Goal: Information Seeking & Learning: Learn about a topic

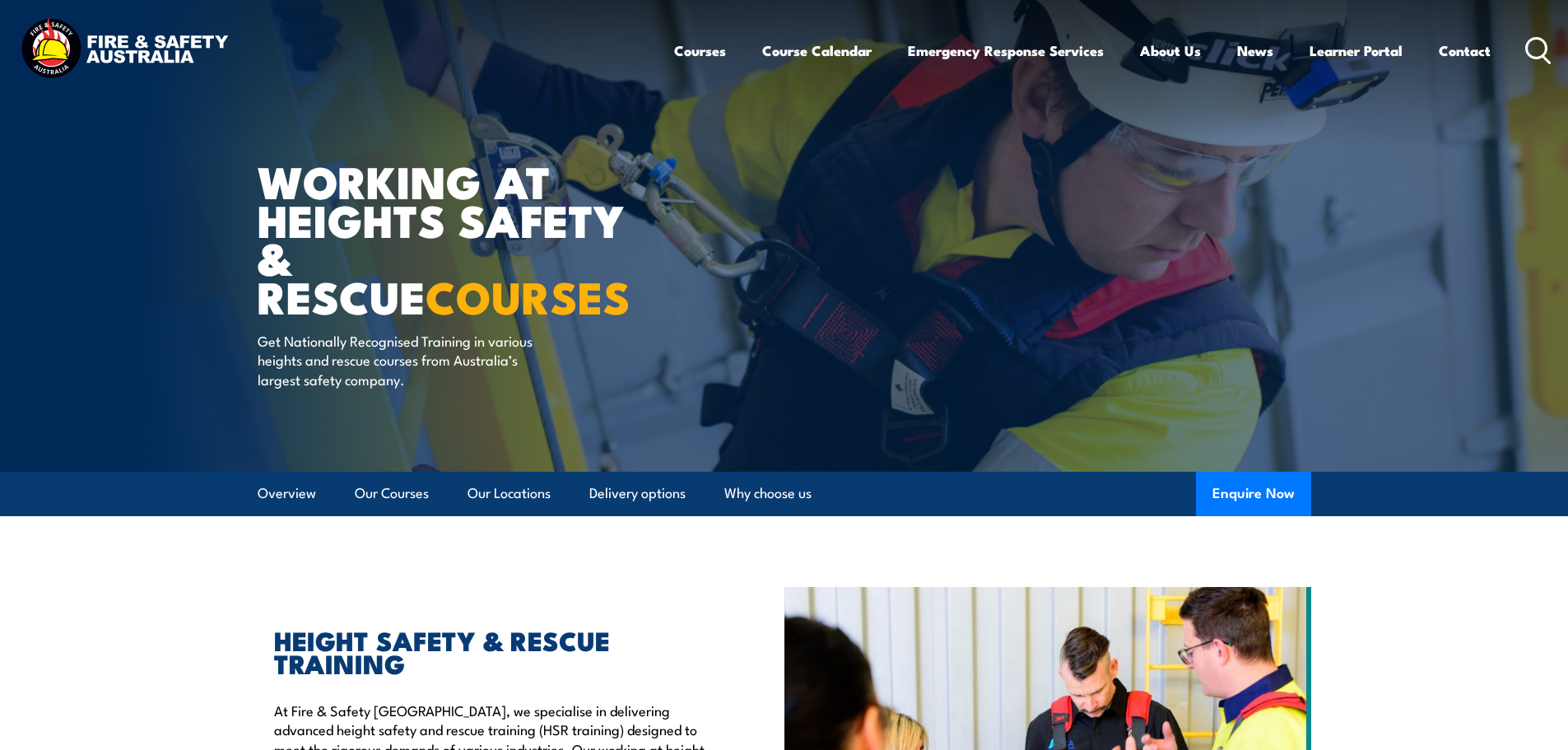
scroll to position [17, 0]
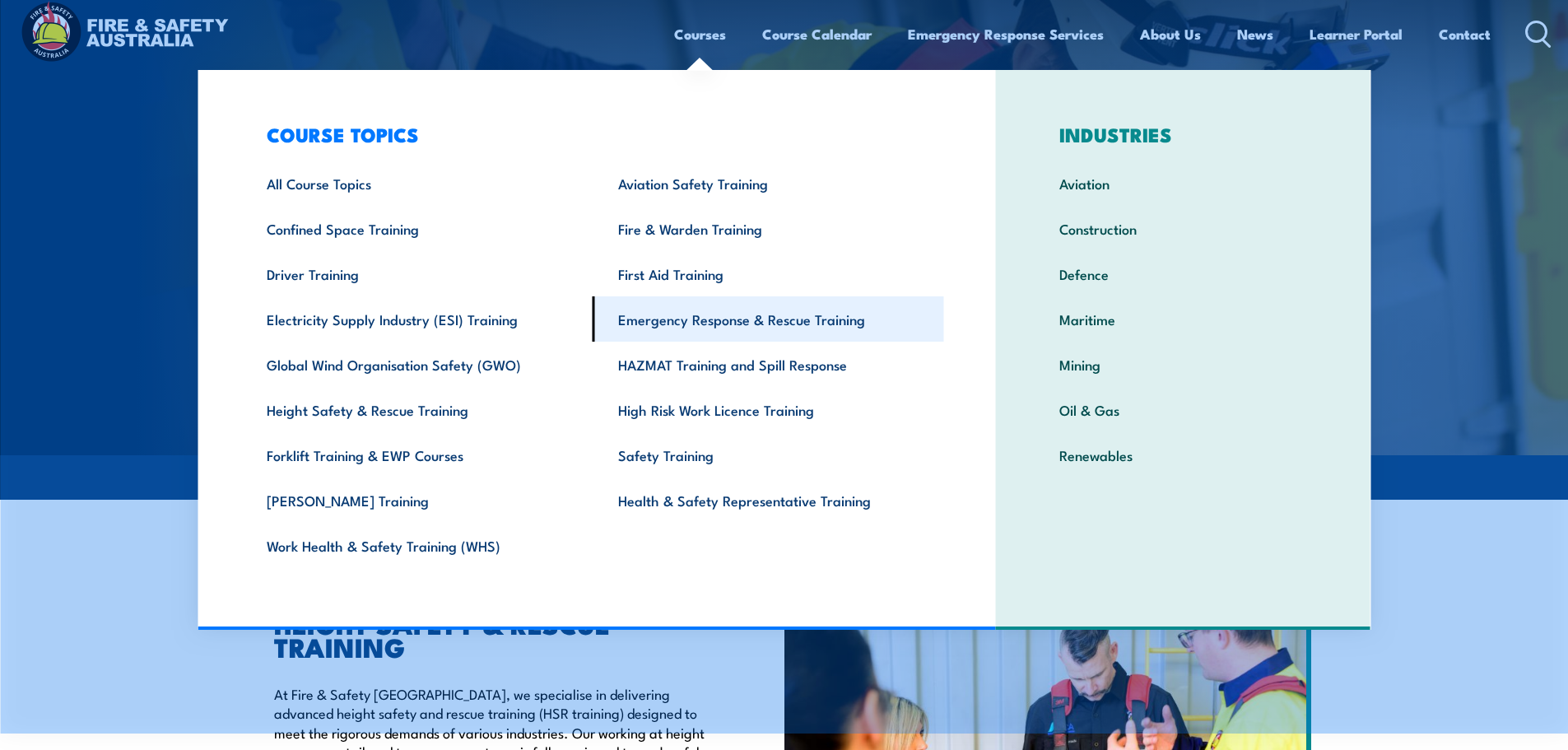
click at [742, 323] on link "Emergency Response & Rescue Training" at bounding box center [768, 318] width 352 height 45
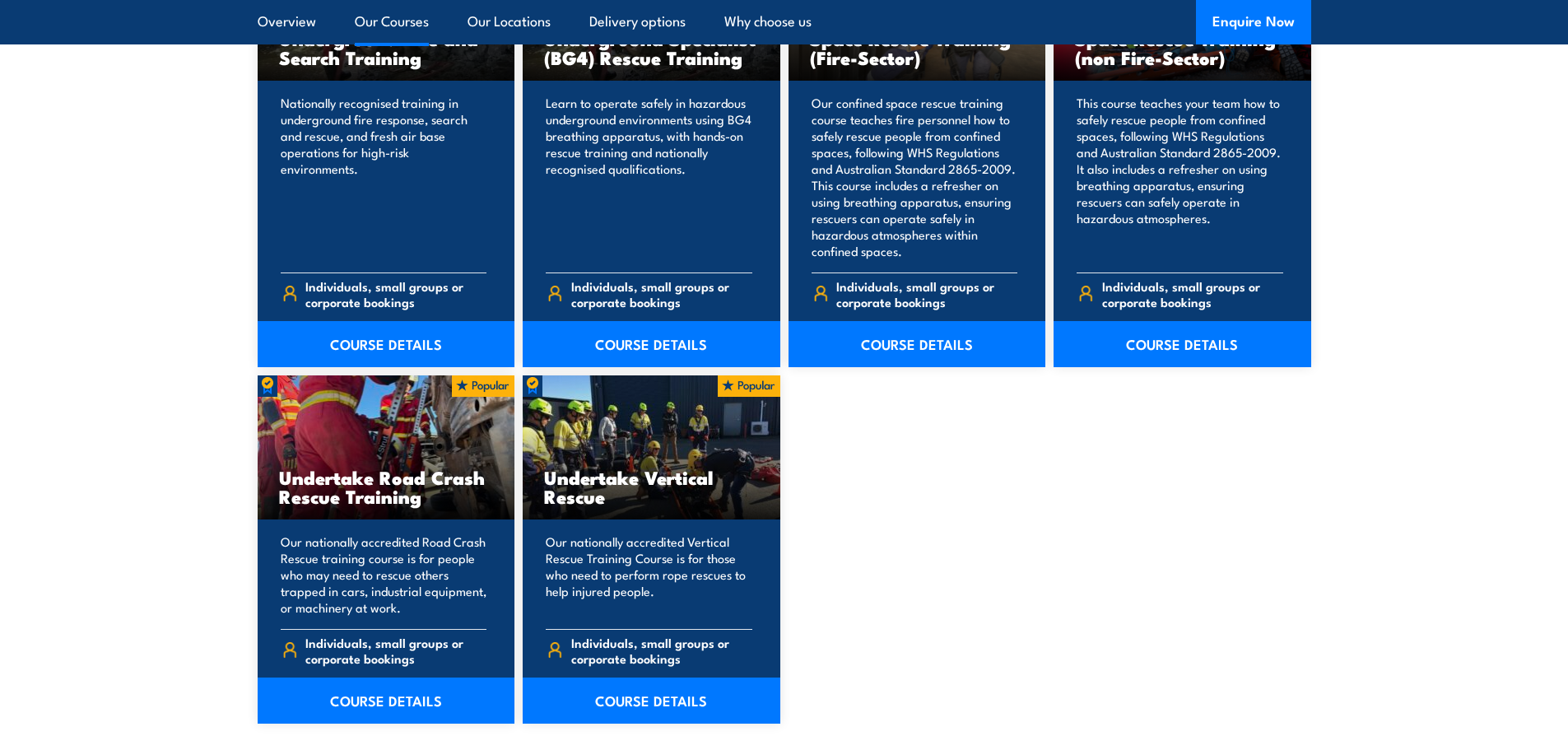
scroll to position [3107, 0]
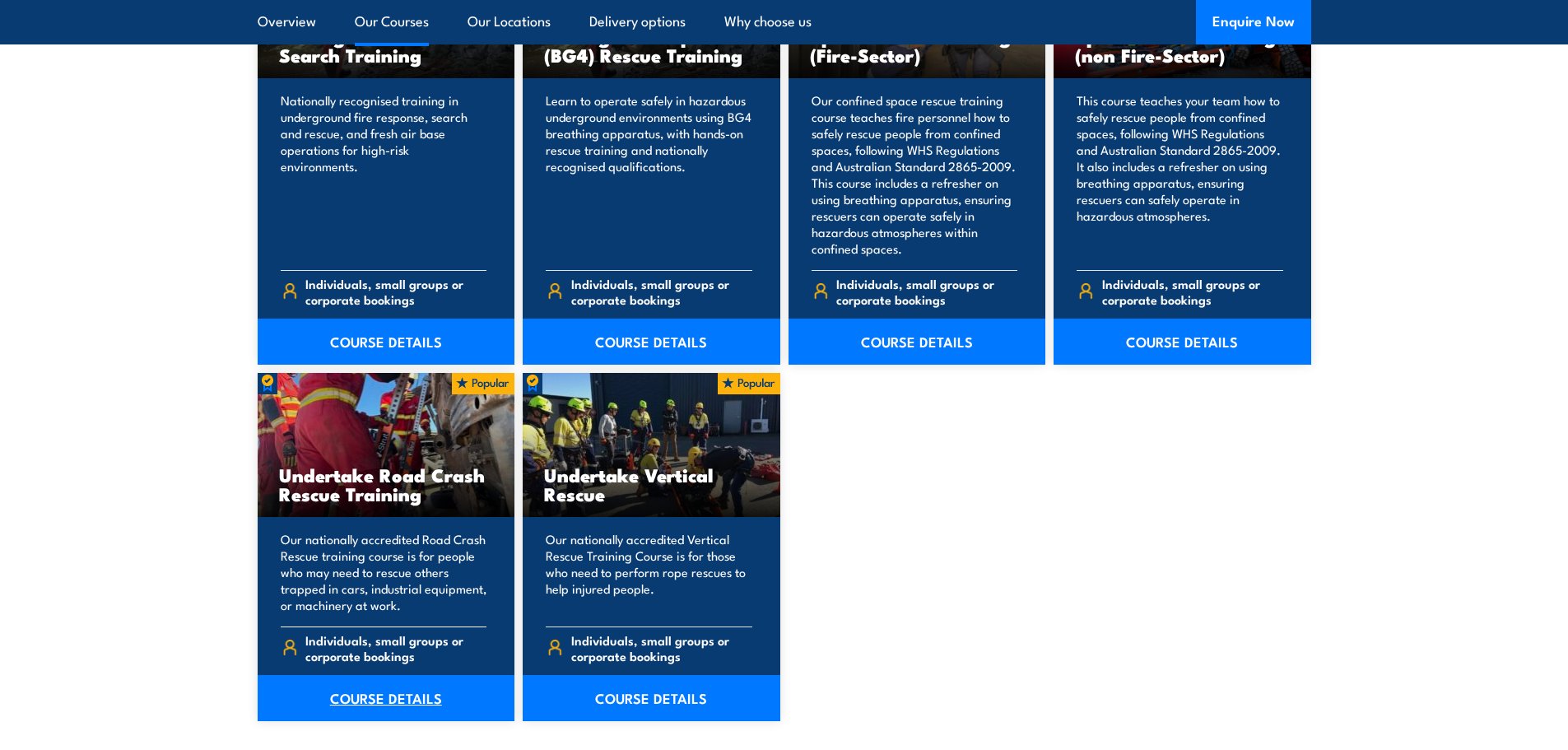
click at [398, 698] on link "COURSE DETAILS" at bounding box center [385, 699] width 257 height 46
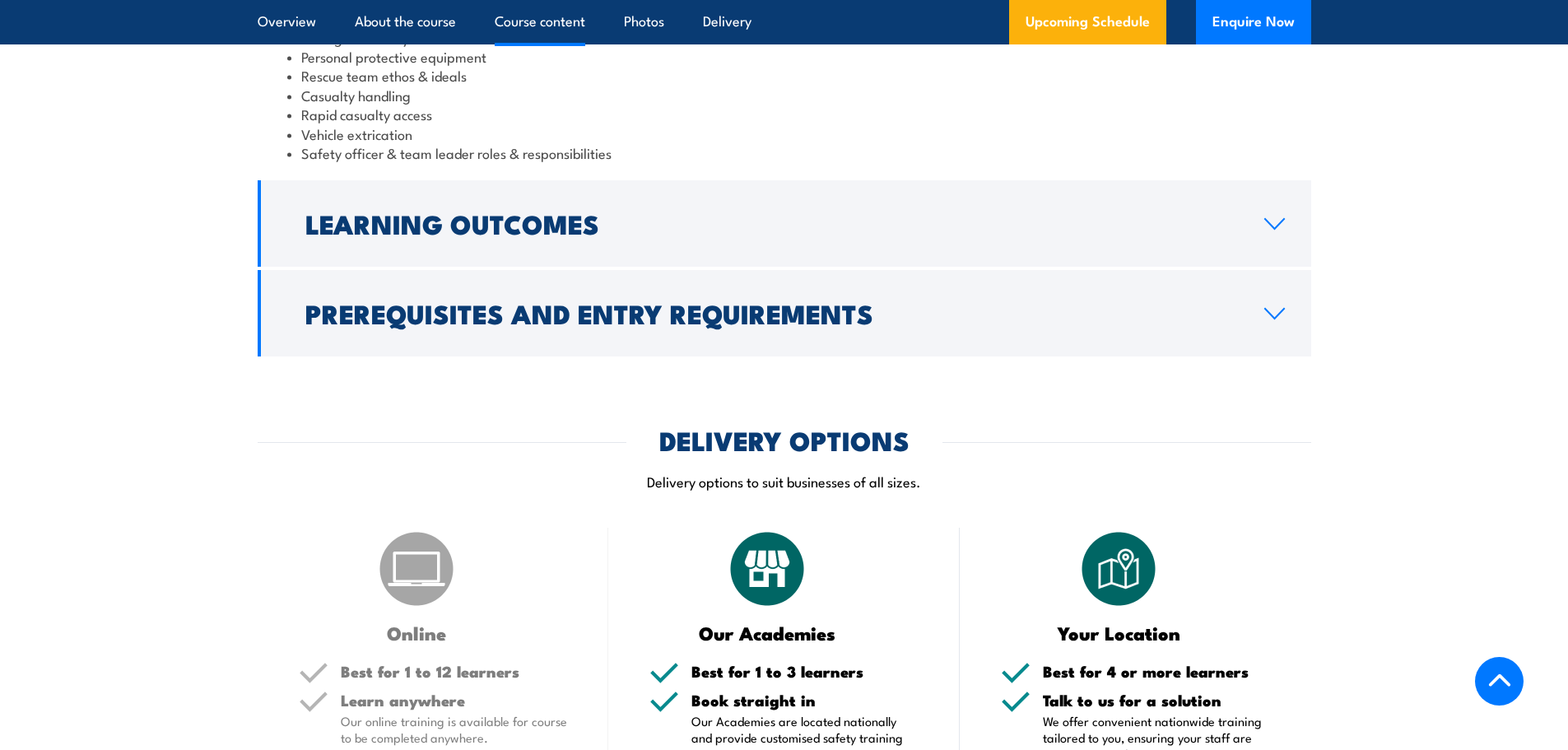
scroll to position [1597, 0]
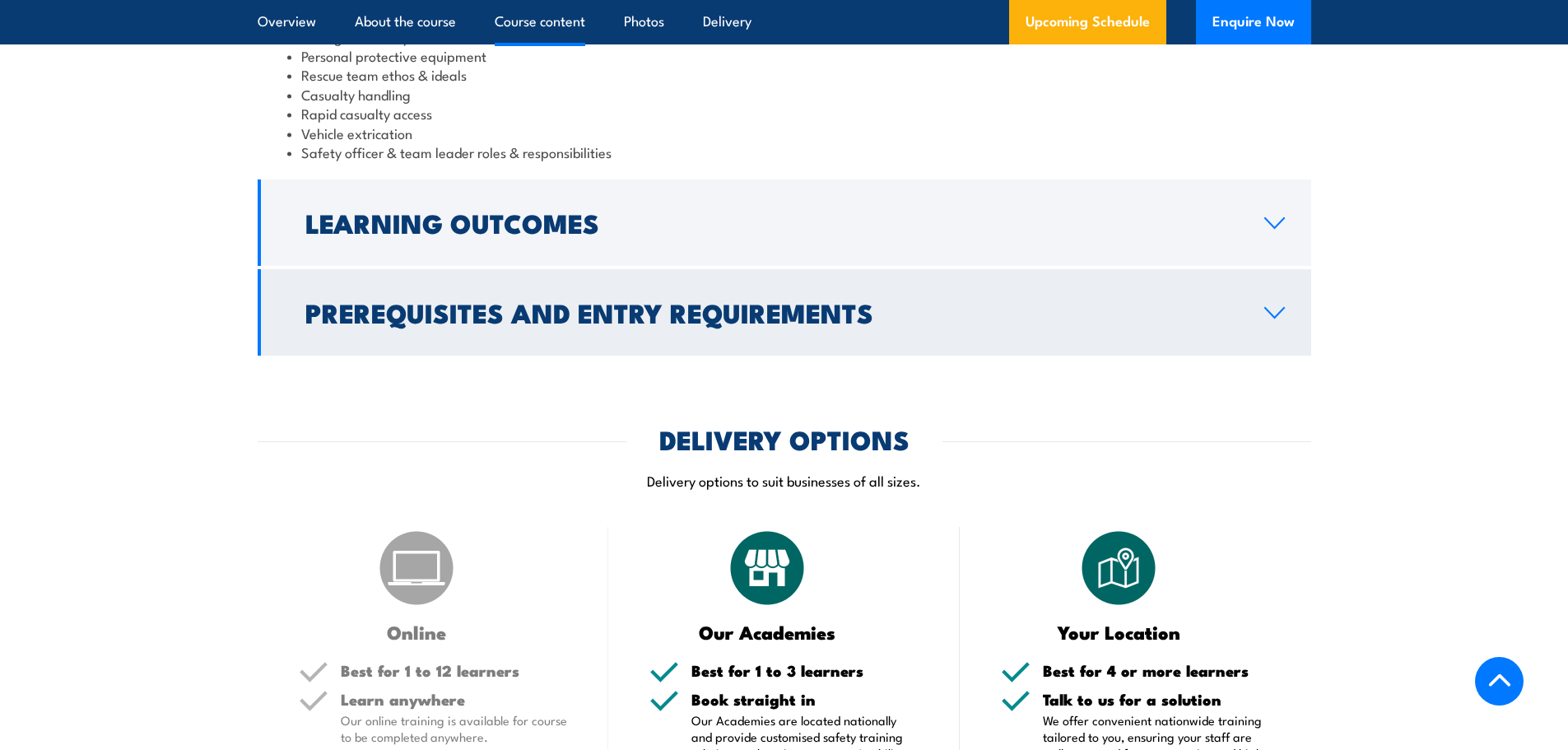
click at [601, 306] on h2 "Prerequisites and Entry Requirements" at bounding box center [771, 312] width 932 height 23
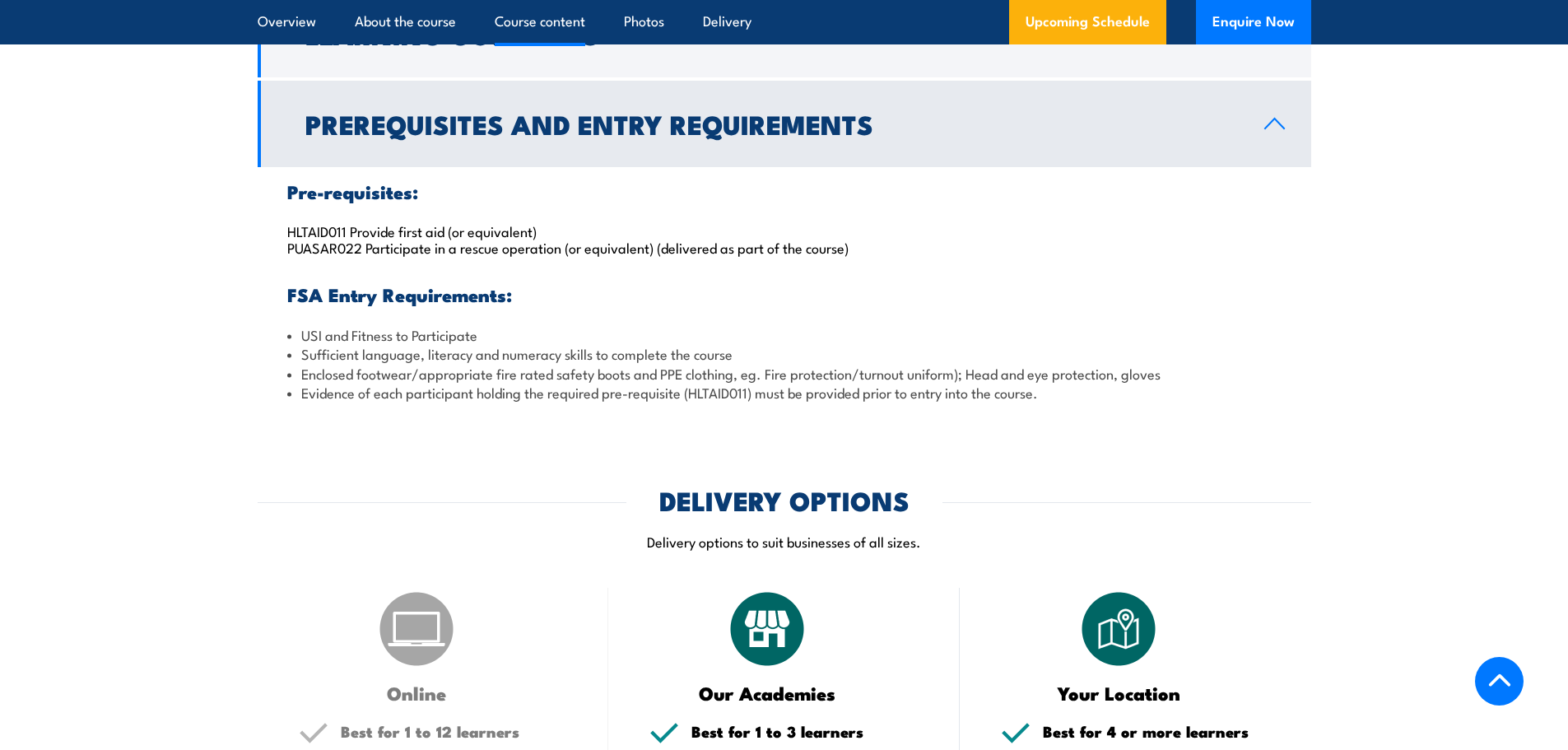
drag, startPoint x: 282, startPoint y: 228, endPoint x: 862, endPoint y: 249, distance: 580.4
click at [862, 249] on div "Pre-requisites: HLTAID011 Provide first aid (or equivalent) PUASAR022 Participa…" at bounding box center [784, 292] width 1054 height 250
copy p "HLTAID011 Provide first aid (or equivalent) PUASAR022 Participate in a rescue o…"
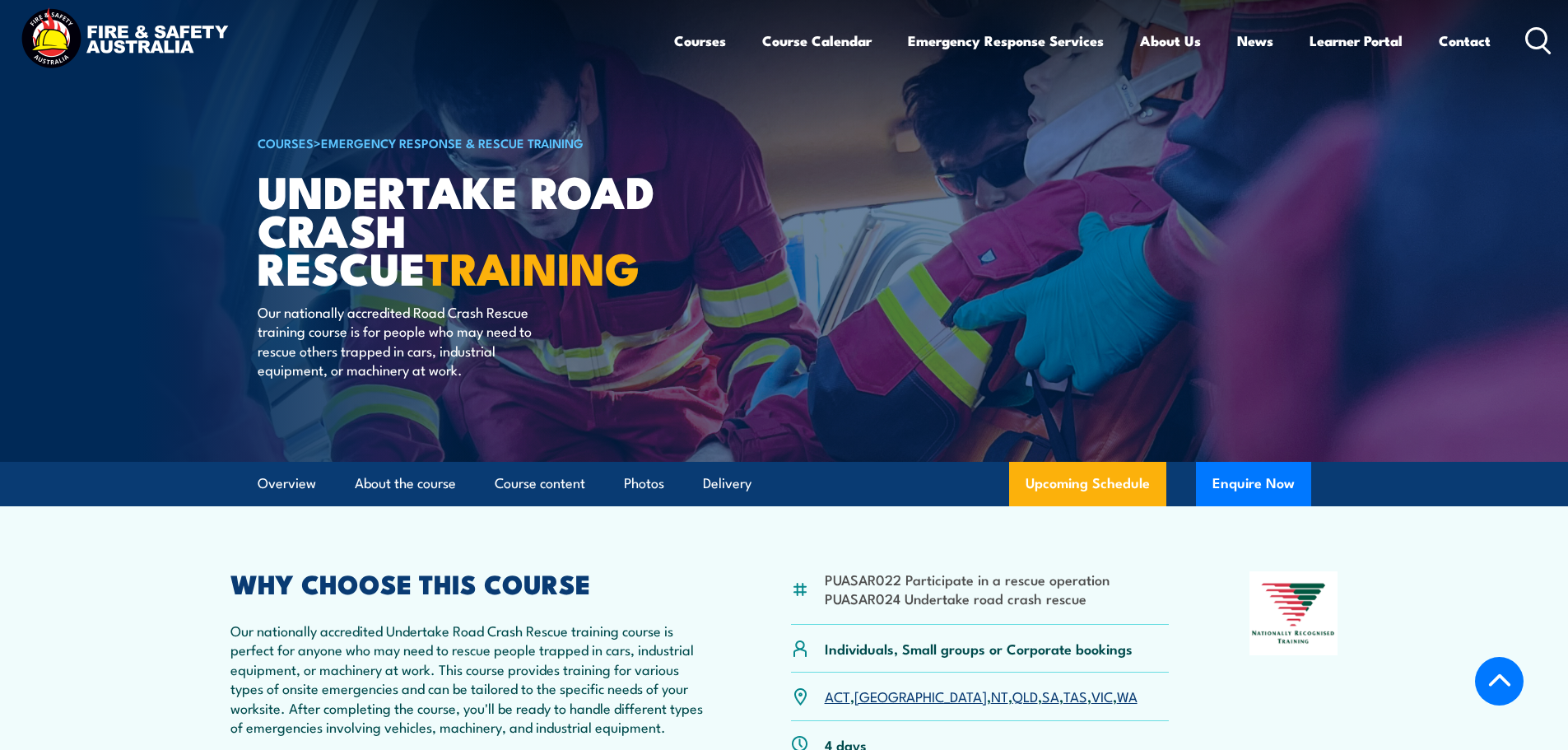
scroll to position [0, 0]
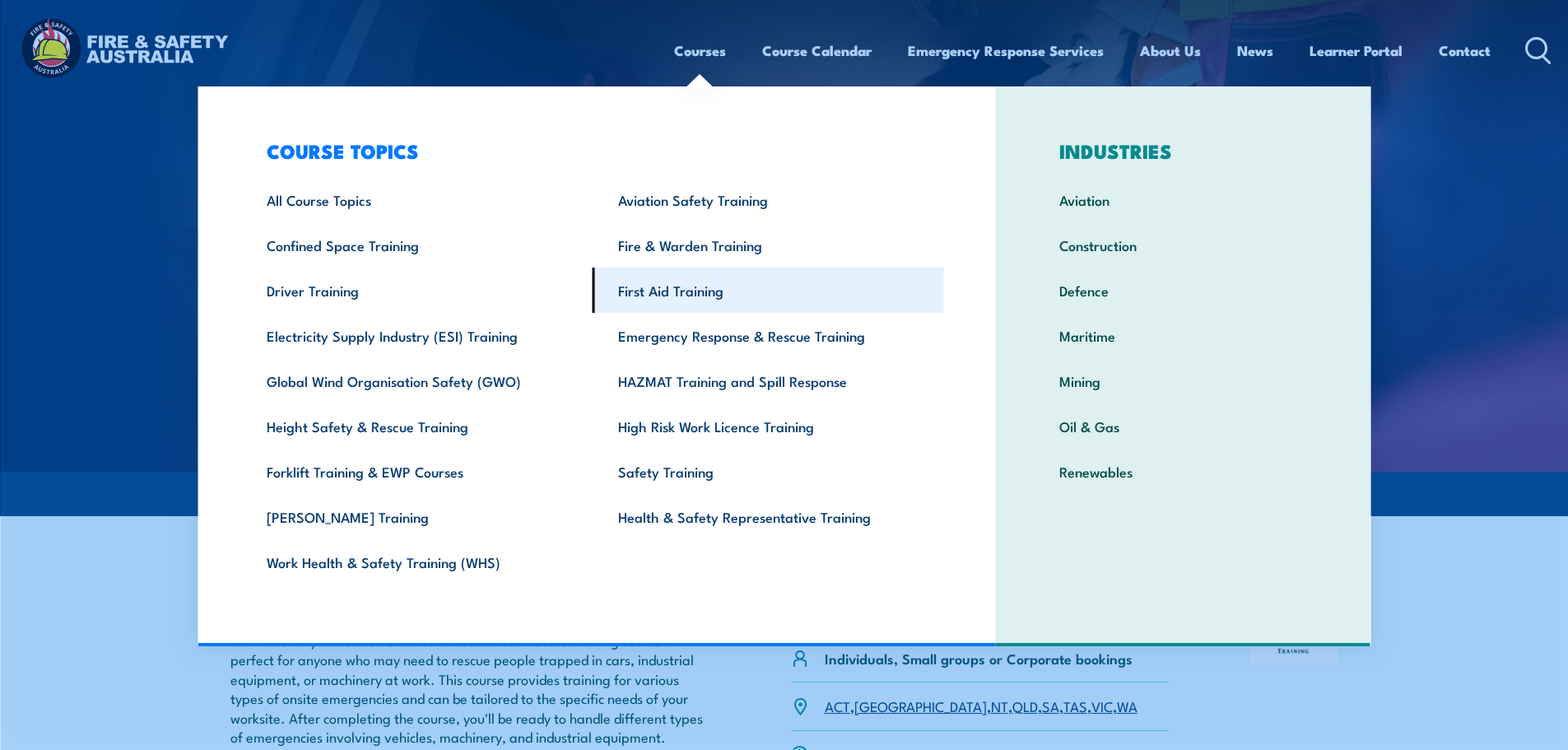
click at [651, 295] on link "First Aid Training" at bounding box center [768, 290] width 352 height 45
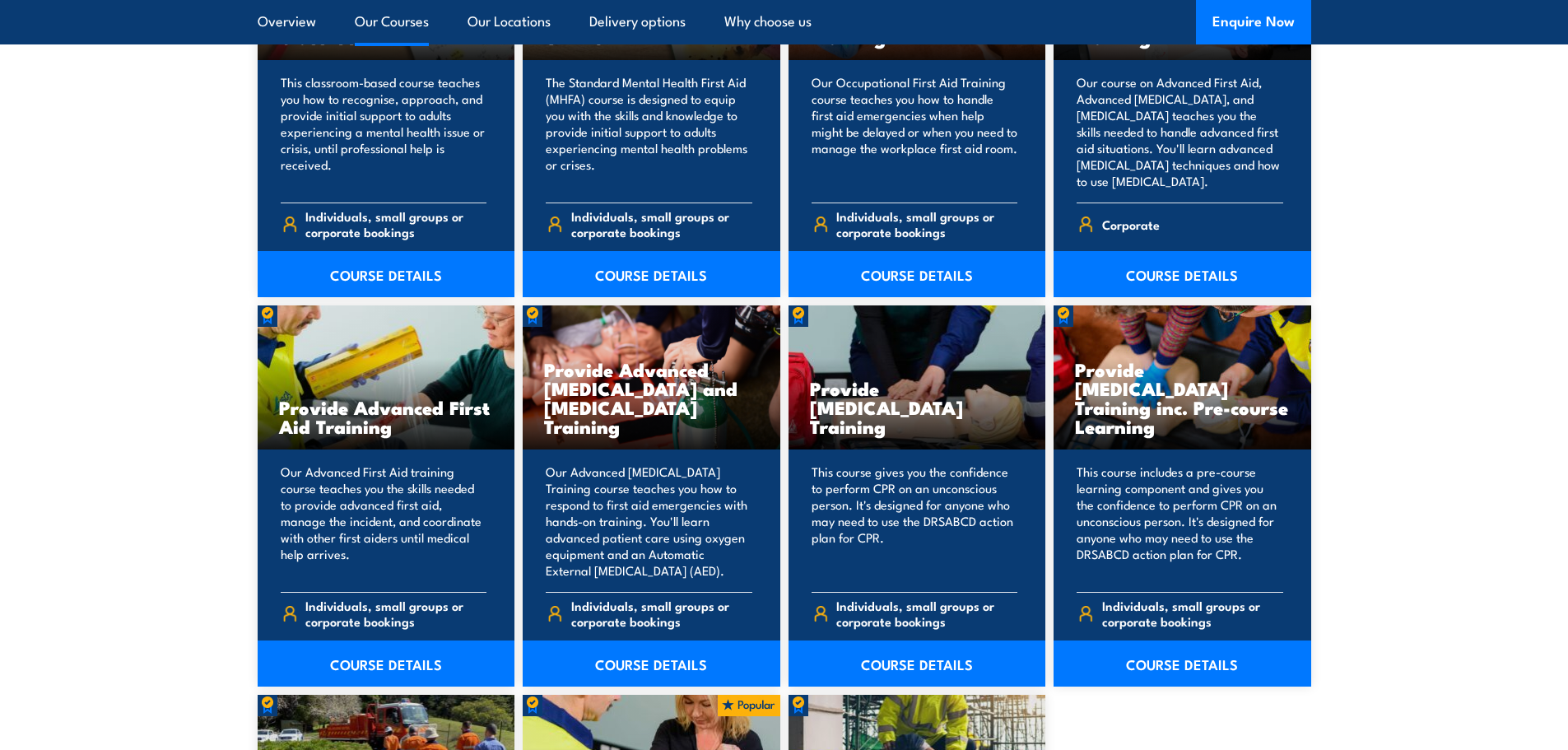
scroll to position [1874, 0]
click at [384, 664] on link "COURSE DETAILS" at bounding box center [385, 663] width 257 height 46
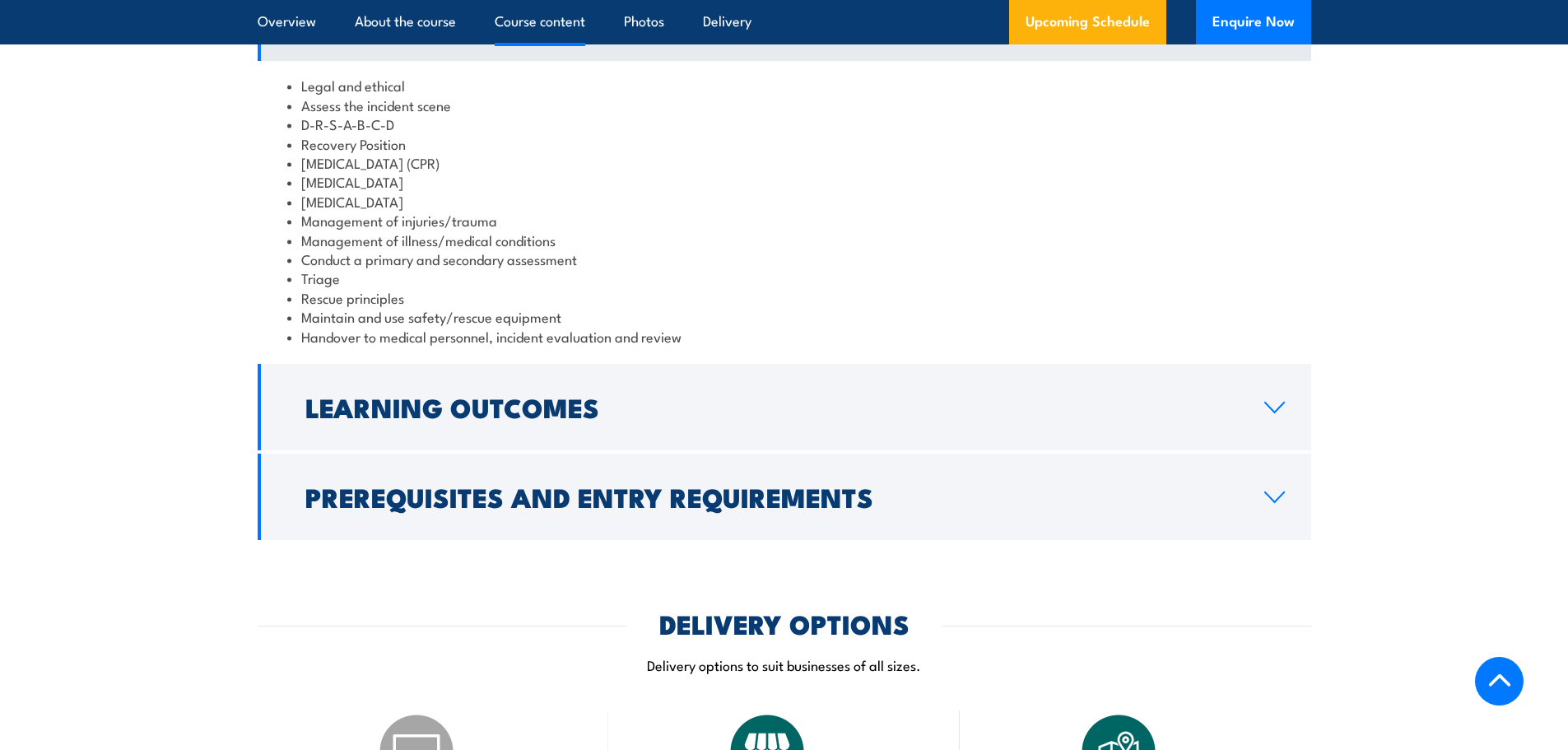
scroll to position [1389, 0]
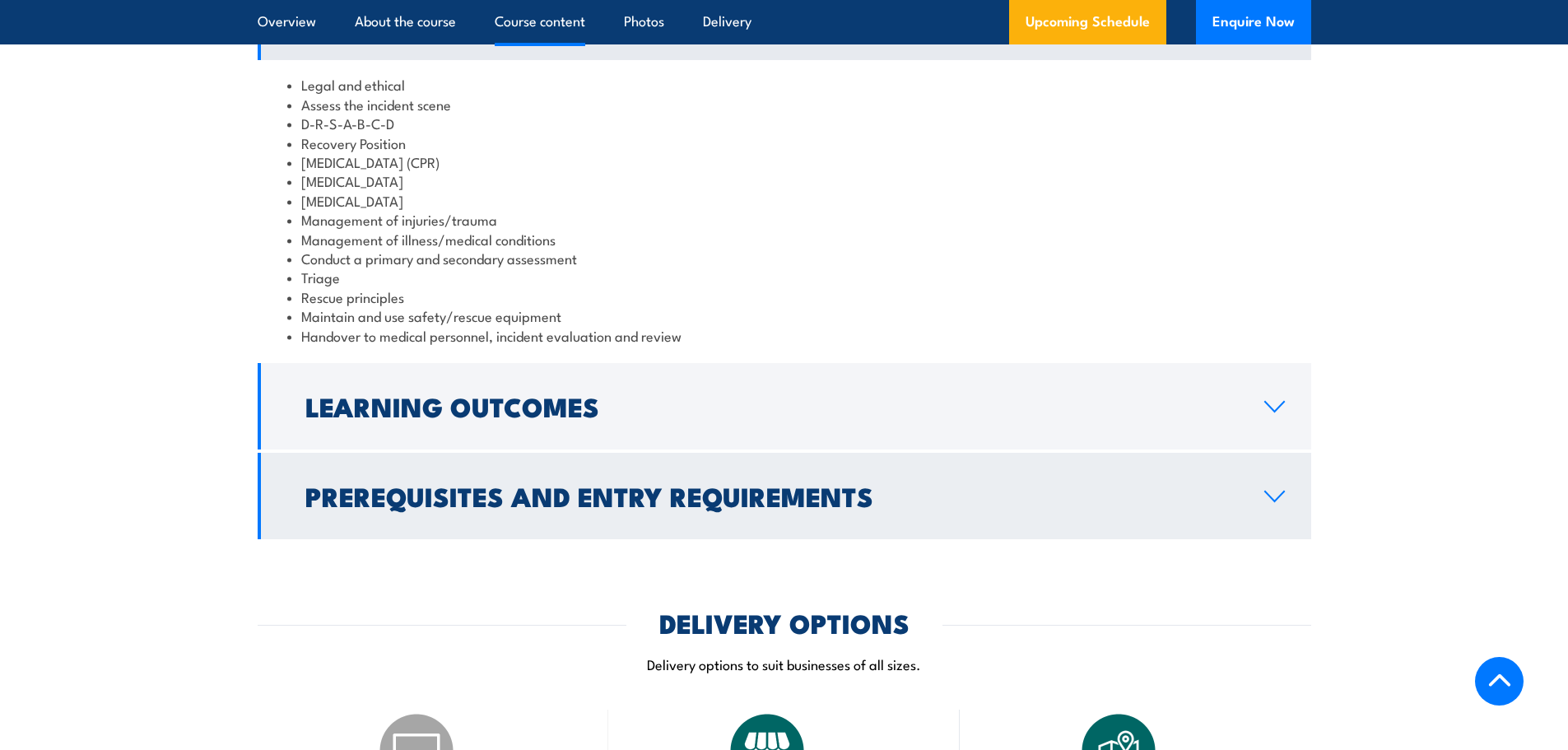
click at [562, 485] on h2 "Prerequisites and Entry Requirements" at bounding box center [771, 496] width 932 height 23
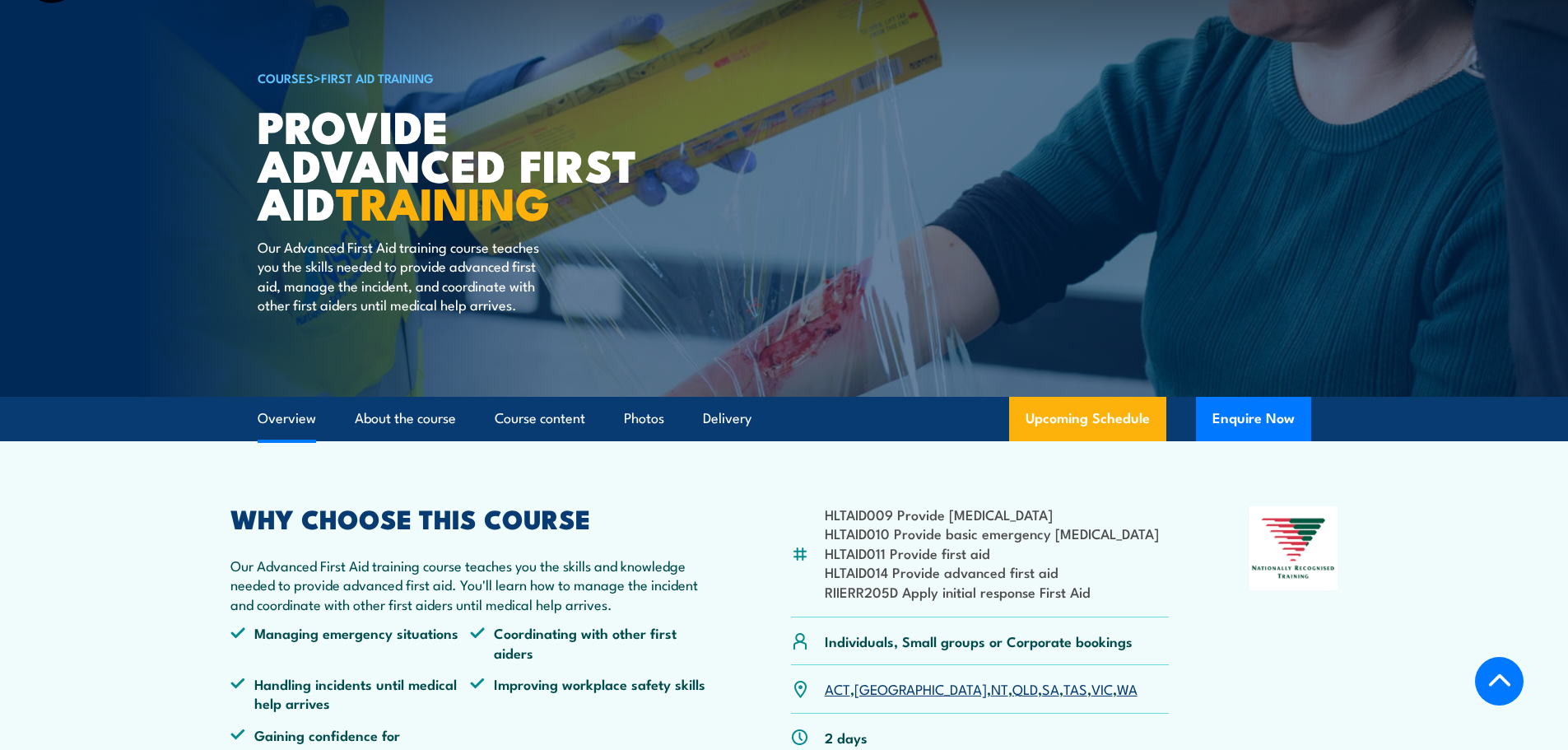
scroll to position [0, 0]
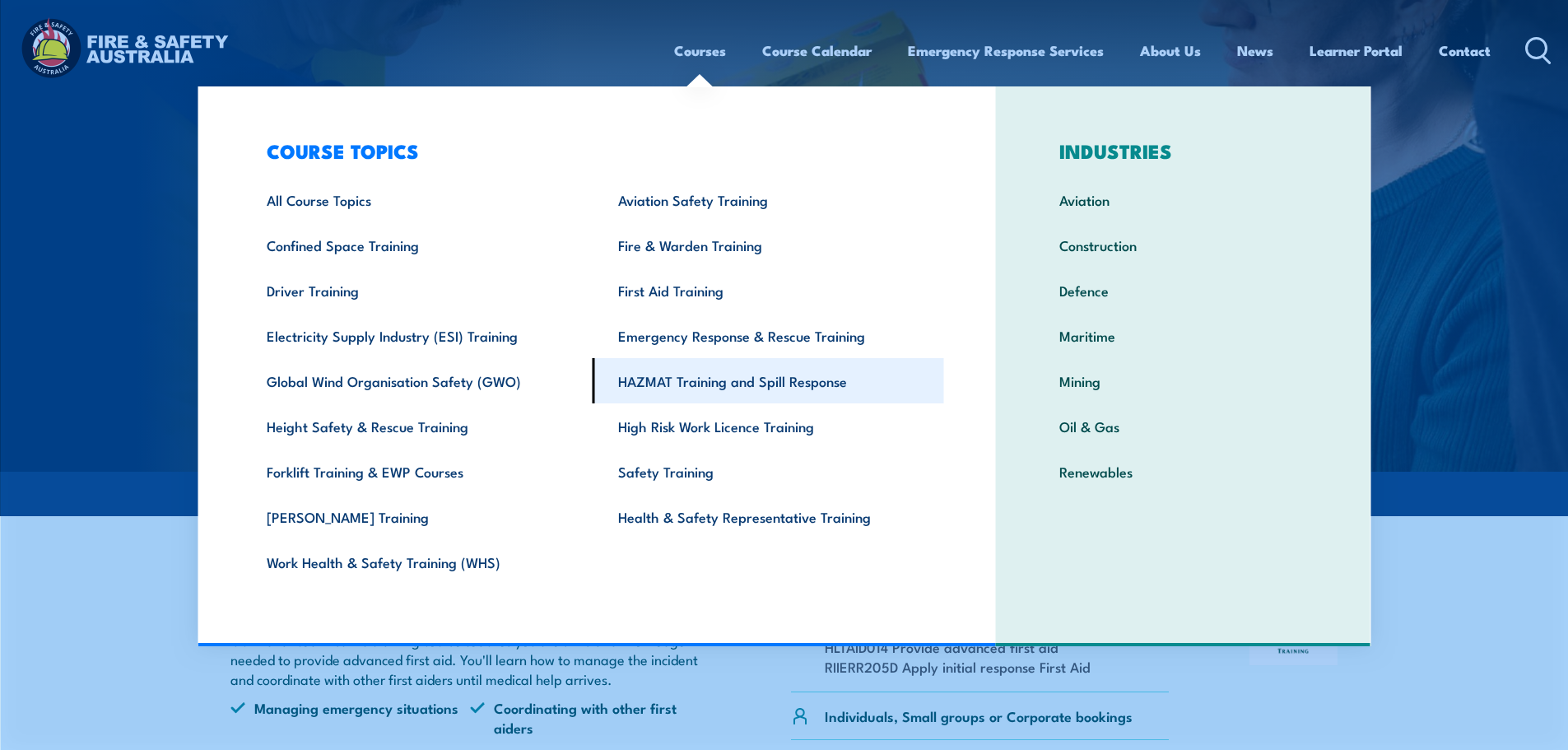
click at [700, 380] on link "HAZMAT Training and Spill Response" at bounding box center [768, 380] width 352 height 45
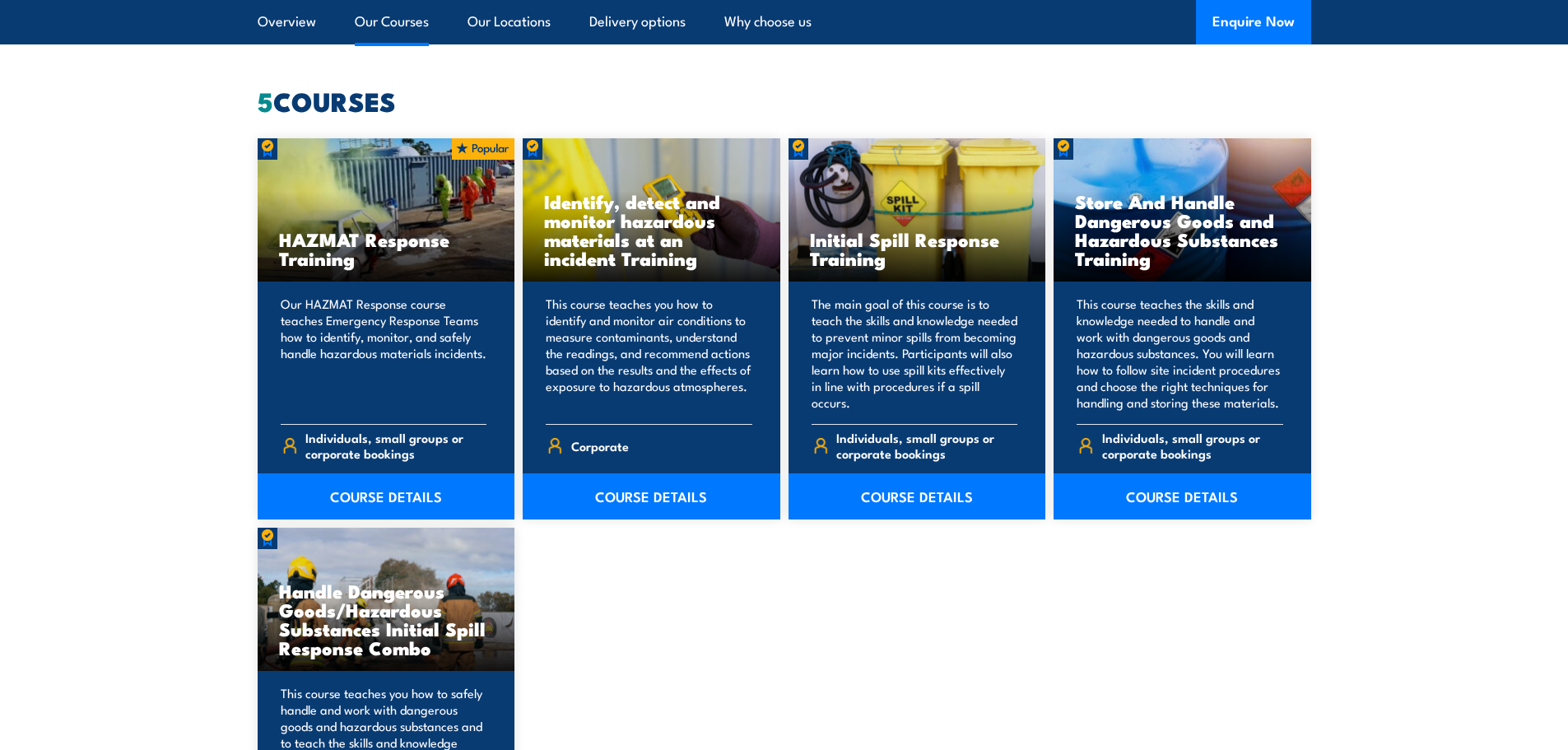
scroll to position [1265, 0]
click at [421, 484] on link "COURSE DETAILS" at bounding box center [385, 496] width 257 height 46
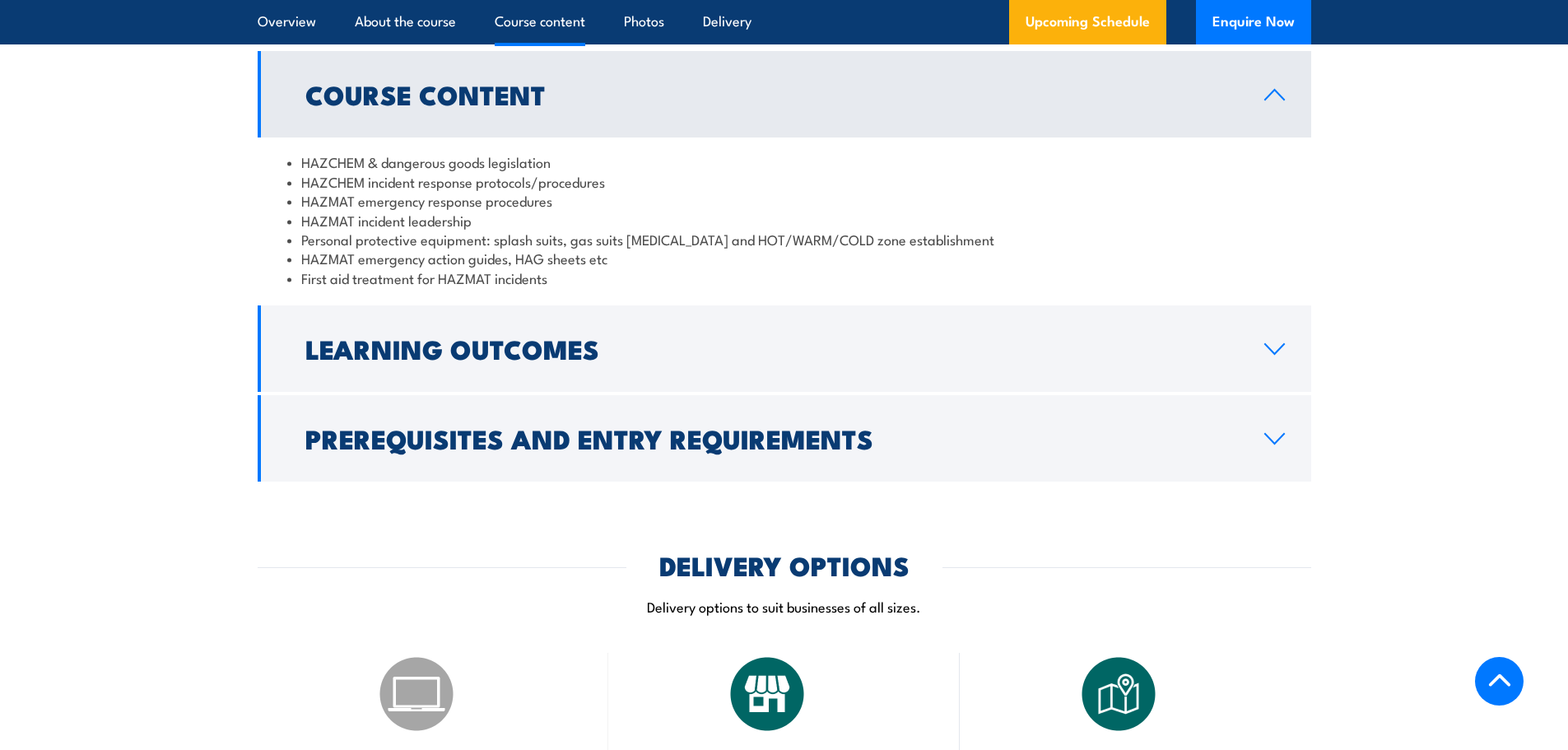
scroll to position [1340, 0]
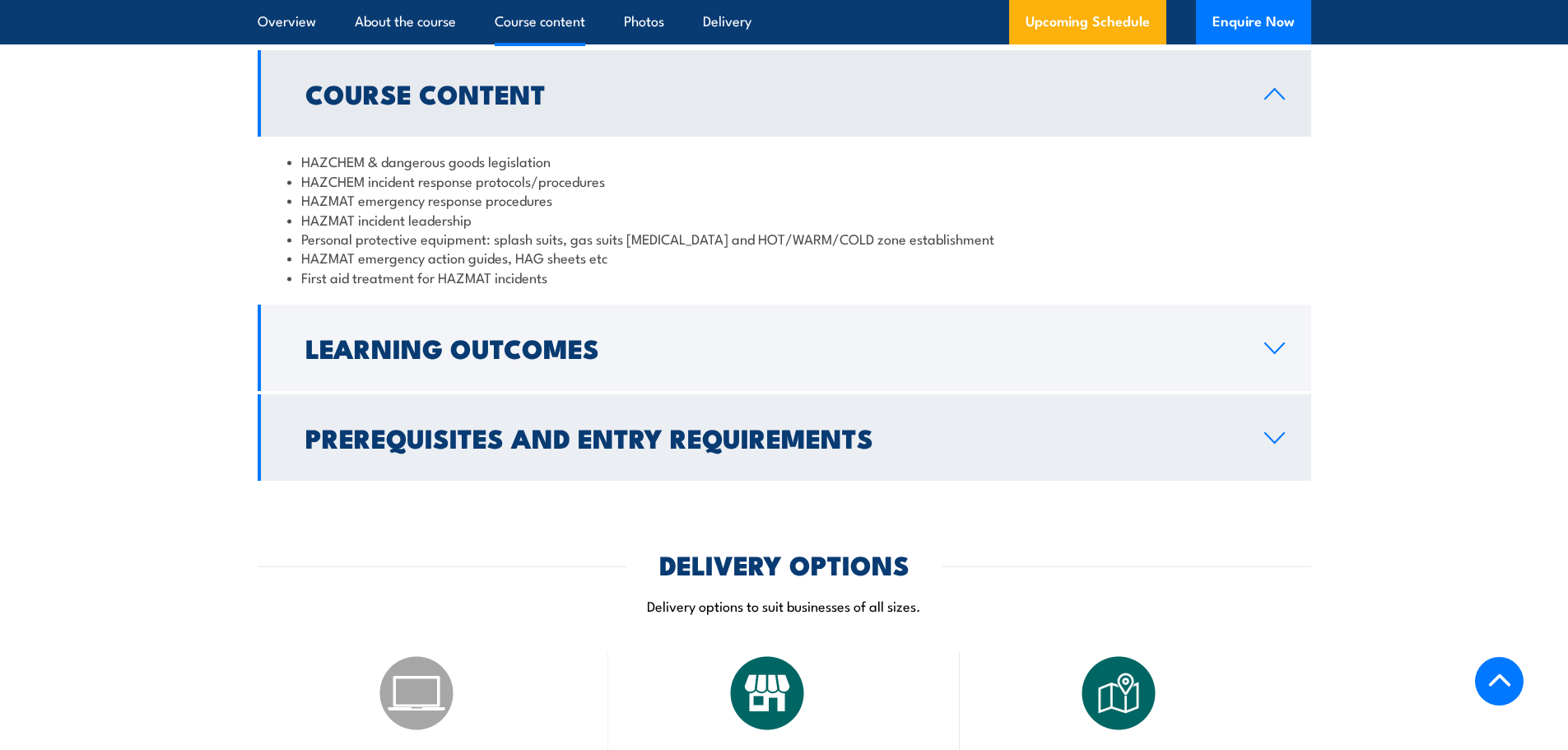
click at [488, 449] on h2 "Prerequisites and Entry Requirements" at bounding box center [771, 437] width 932 height 23
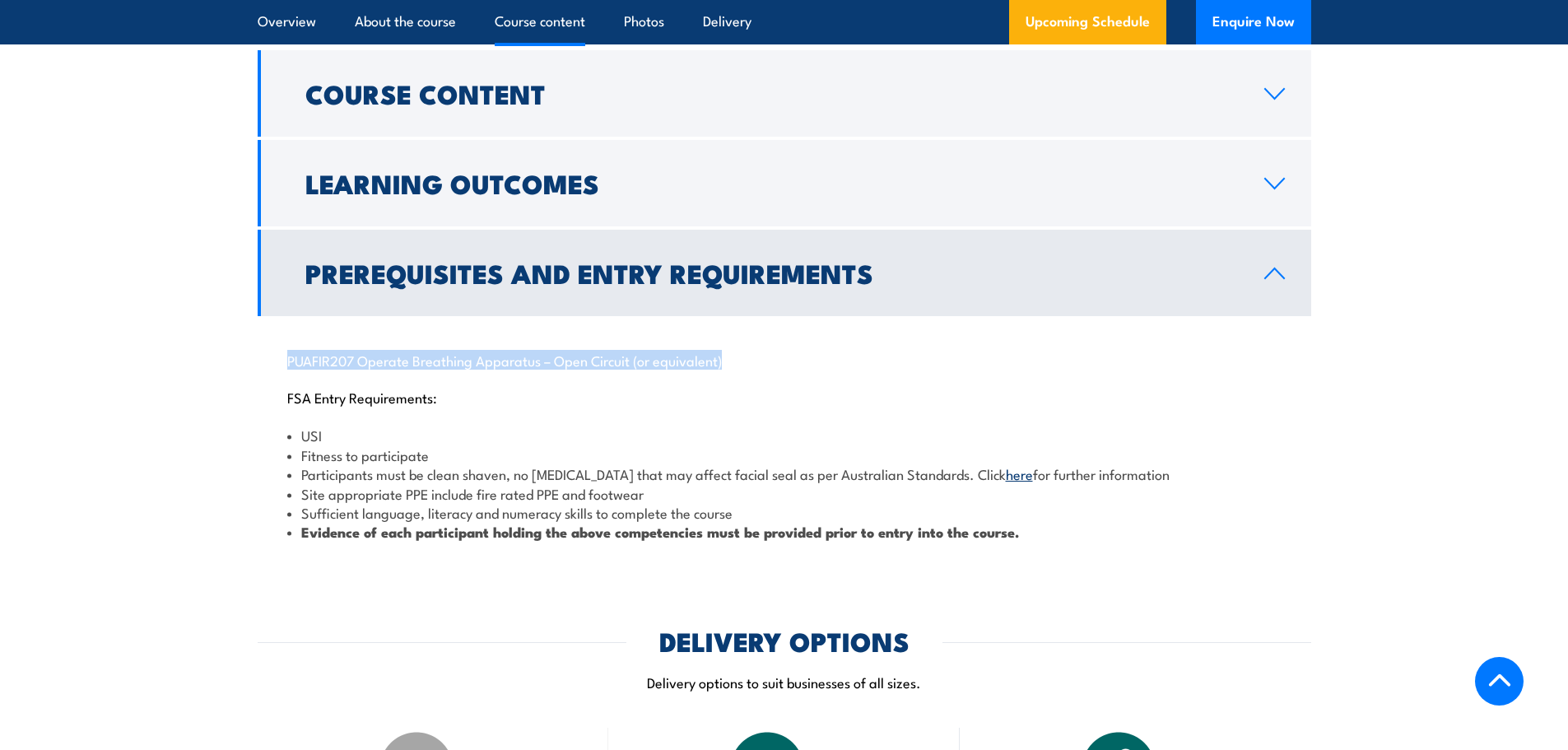
drag, startPoint x: 277, startPoint y: 350, endPoint x: 738, endPoint y: 342, distance: 461.1
click at [738, 342] on div "PUAFIR207 Operate Breathing Apparatus – Open Circuit (or equivalent) FSA Entry …" at bounding box center [784, 437] width 1054 height 241
copy p "PUAFIR207 Operate Breathing Apparatus – Open Circuit (or equivalent)"
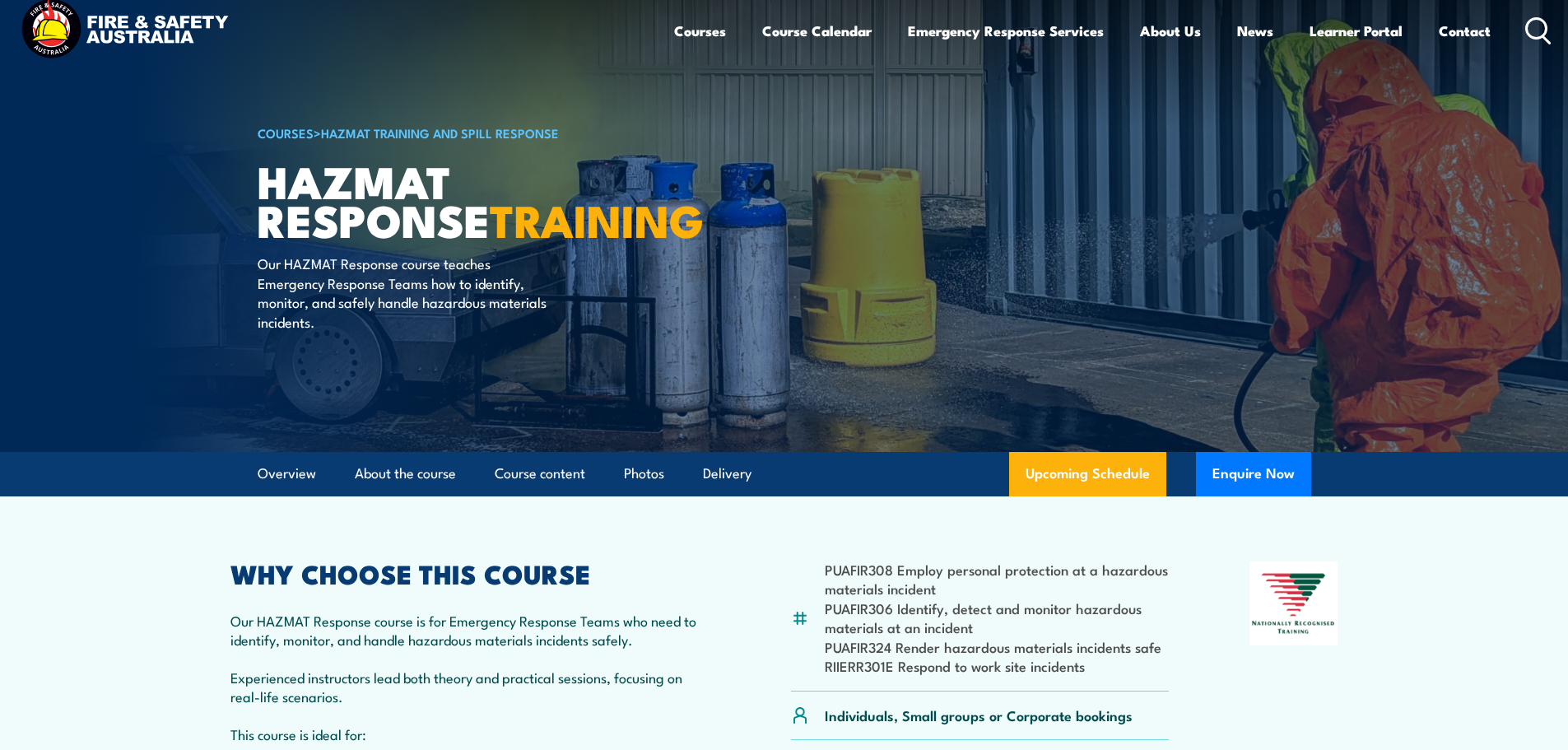
scroll to position [0, 0]
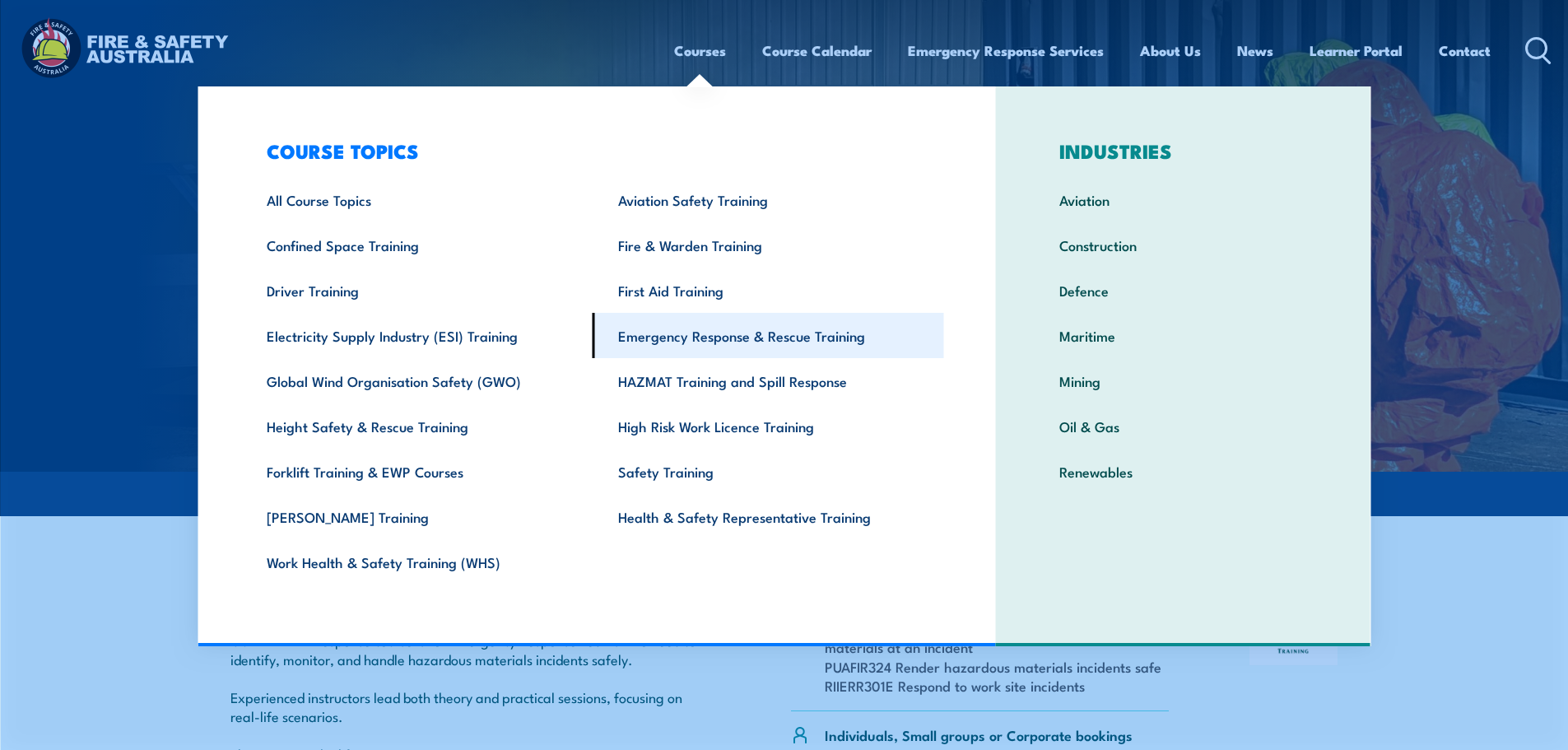
click at [698, 345] on link "Emergency Response & Rescue Training" at bounding box center [768, 335] width 352 height 45
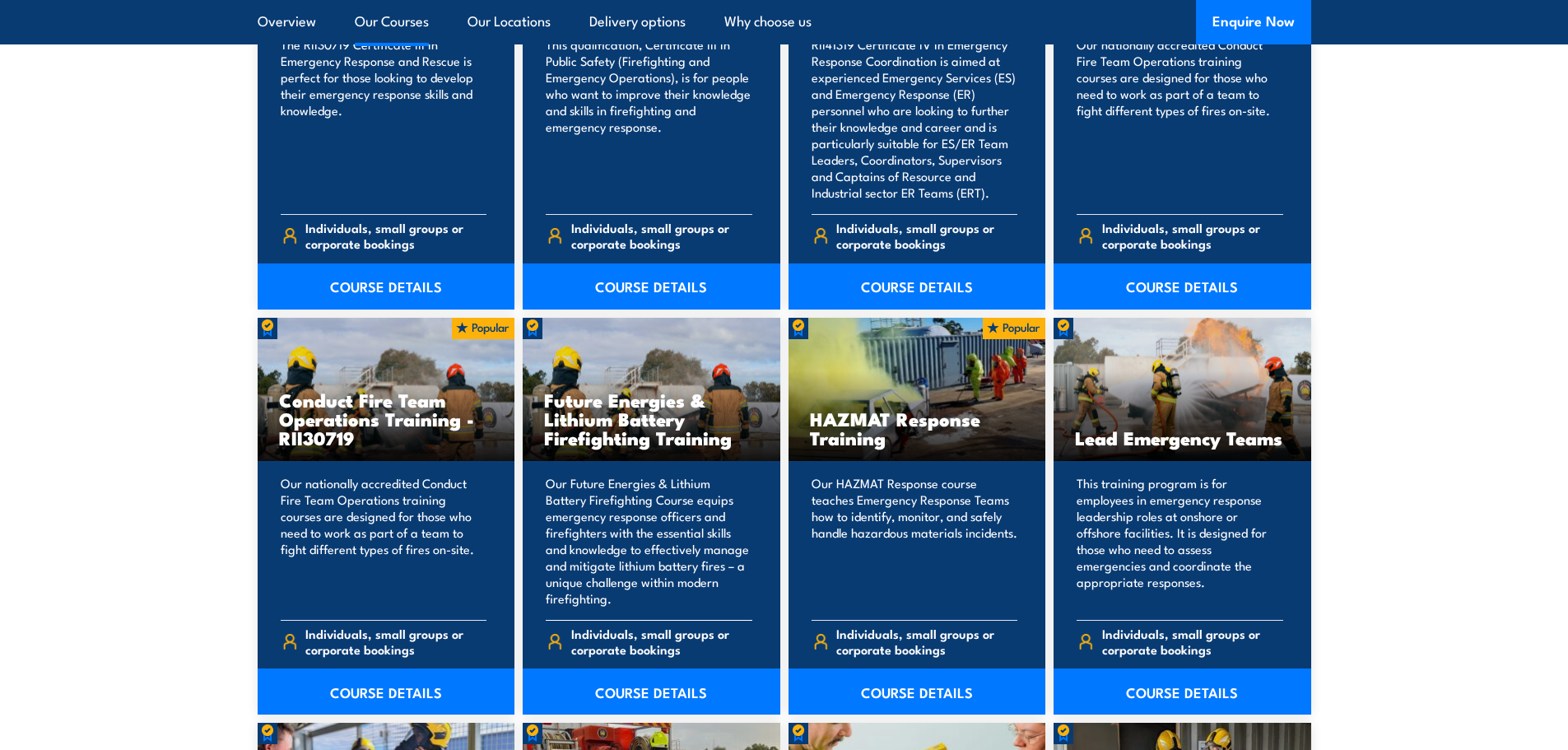
scroll to position [1524, 0]
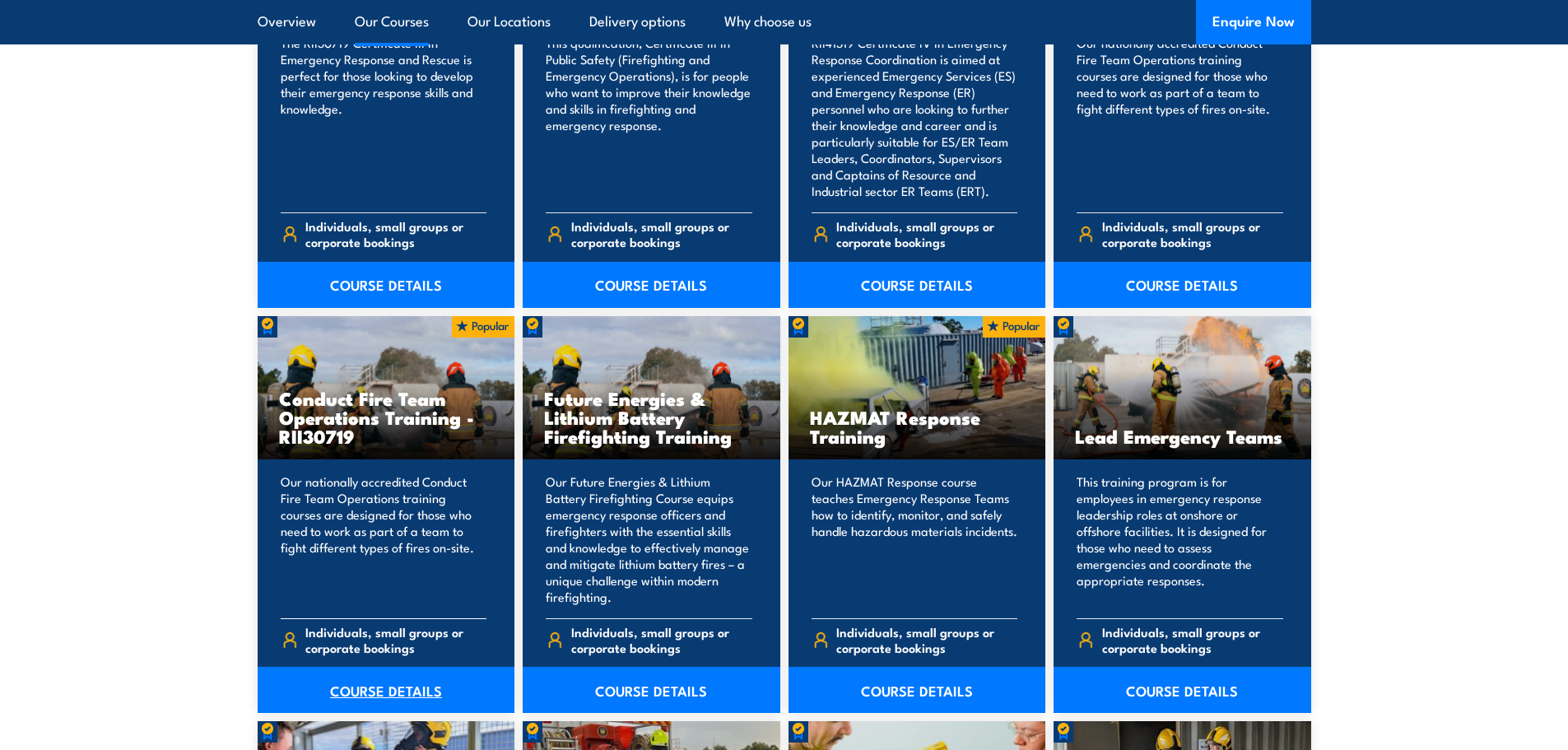
click at [393, 685] on link "COURSE DETAILS" at bounding box center [385, 690] width 257 height 46
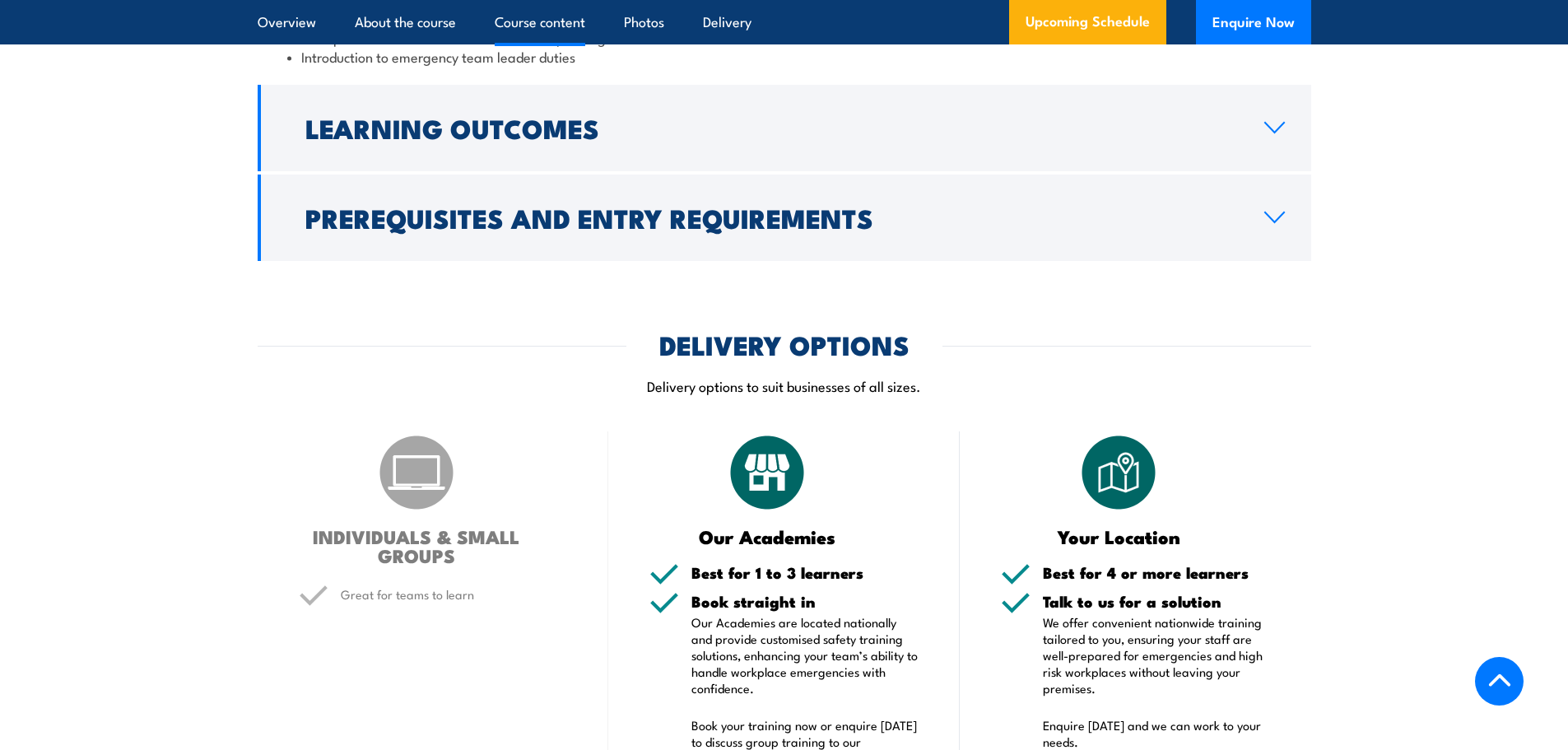
scroll to position [1758, 0]
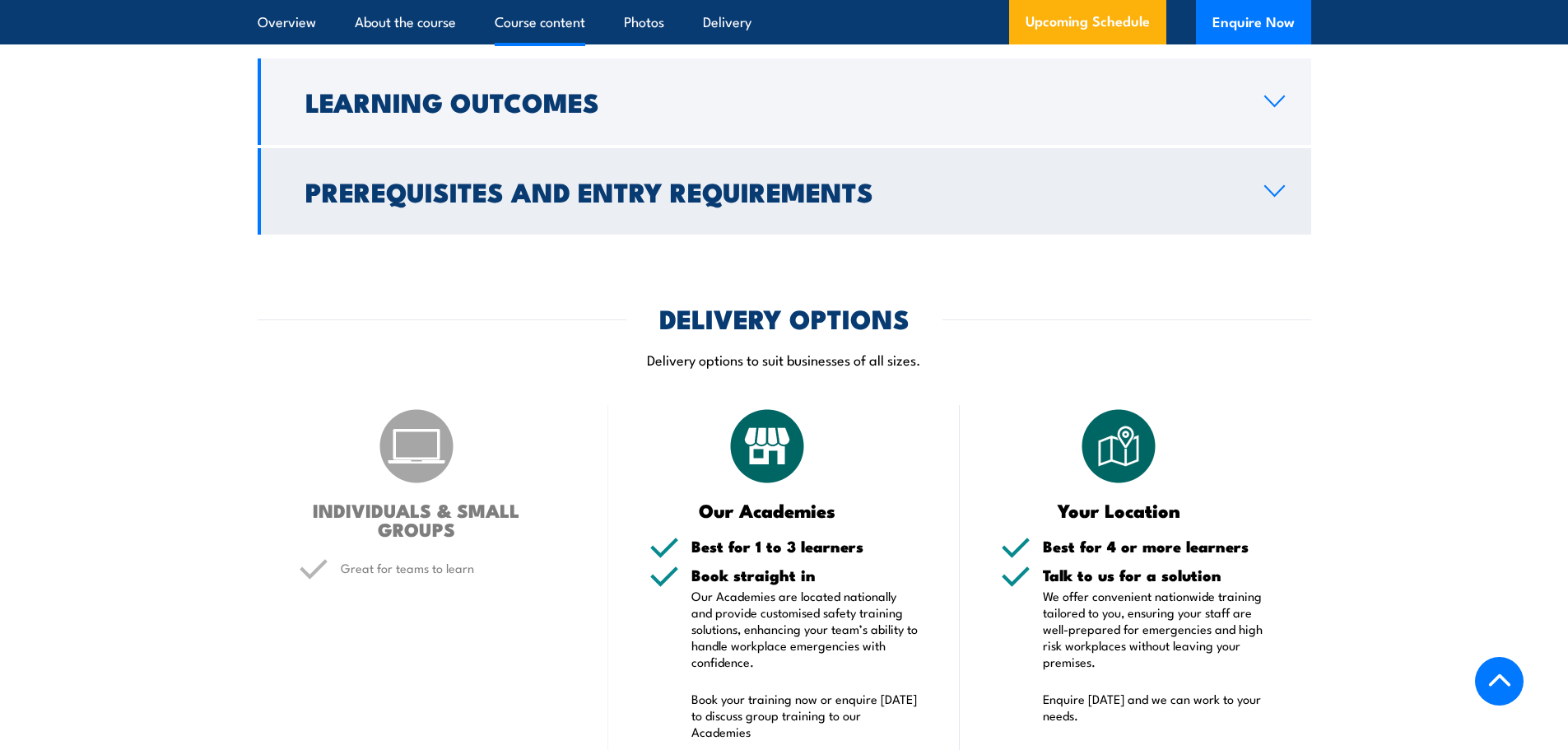
click at [589, 234] on link "Prerequisites and Entry Requirements" at bounding box center [784, 192] width 1054 height 87
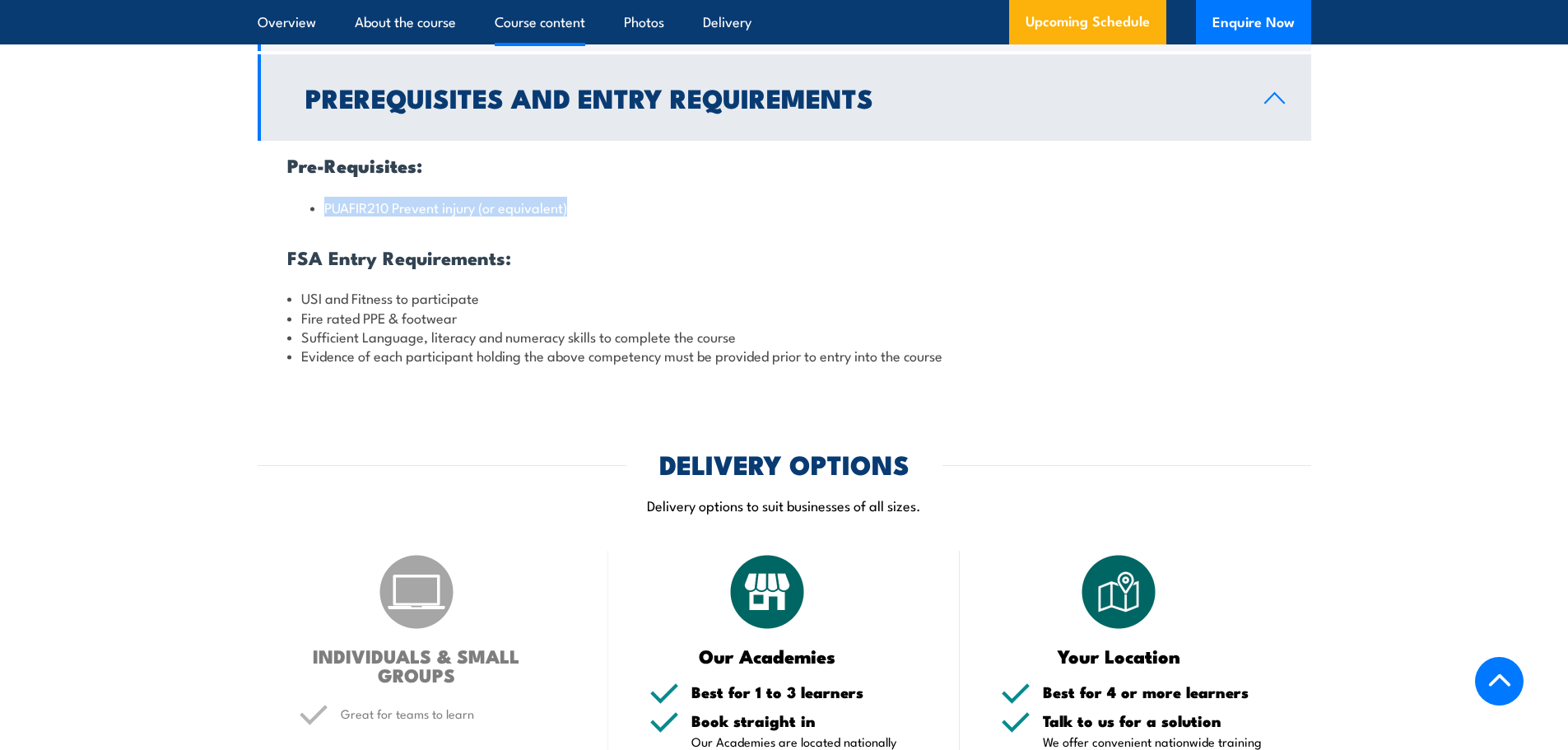
drag, startPoint x: 580, startPoint y: 247, endPoint x: 308, endPoint y: 238, distance: 272.1
click at [308, 218] on ul "PUAFIR210 Prevent injury (or equivalent)" at bounding box center [784, 207] width 994 height 22
copy li "PUAFIR210 Prevent injury (or equivalent)"
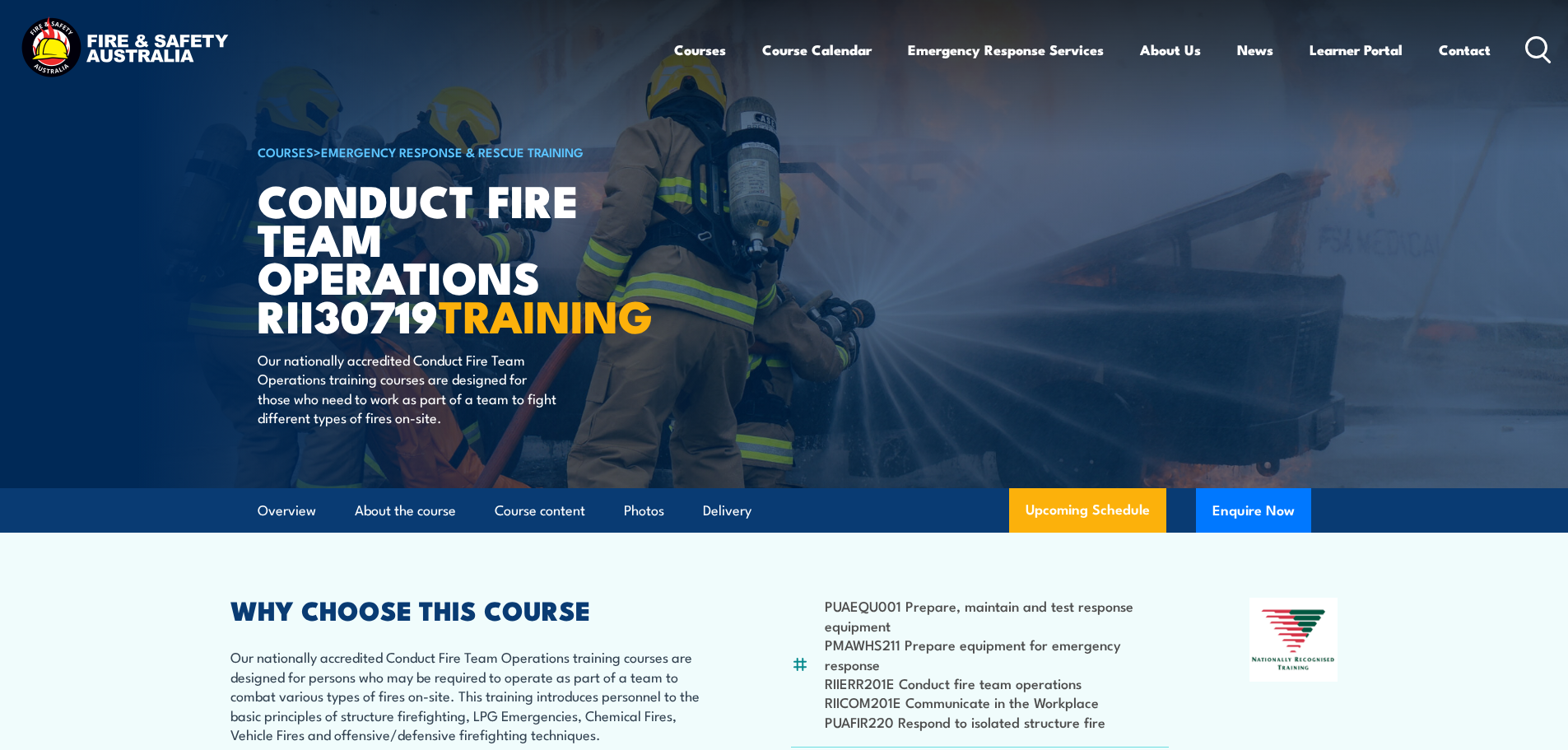
scroll to position [0, 0]
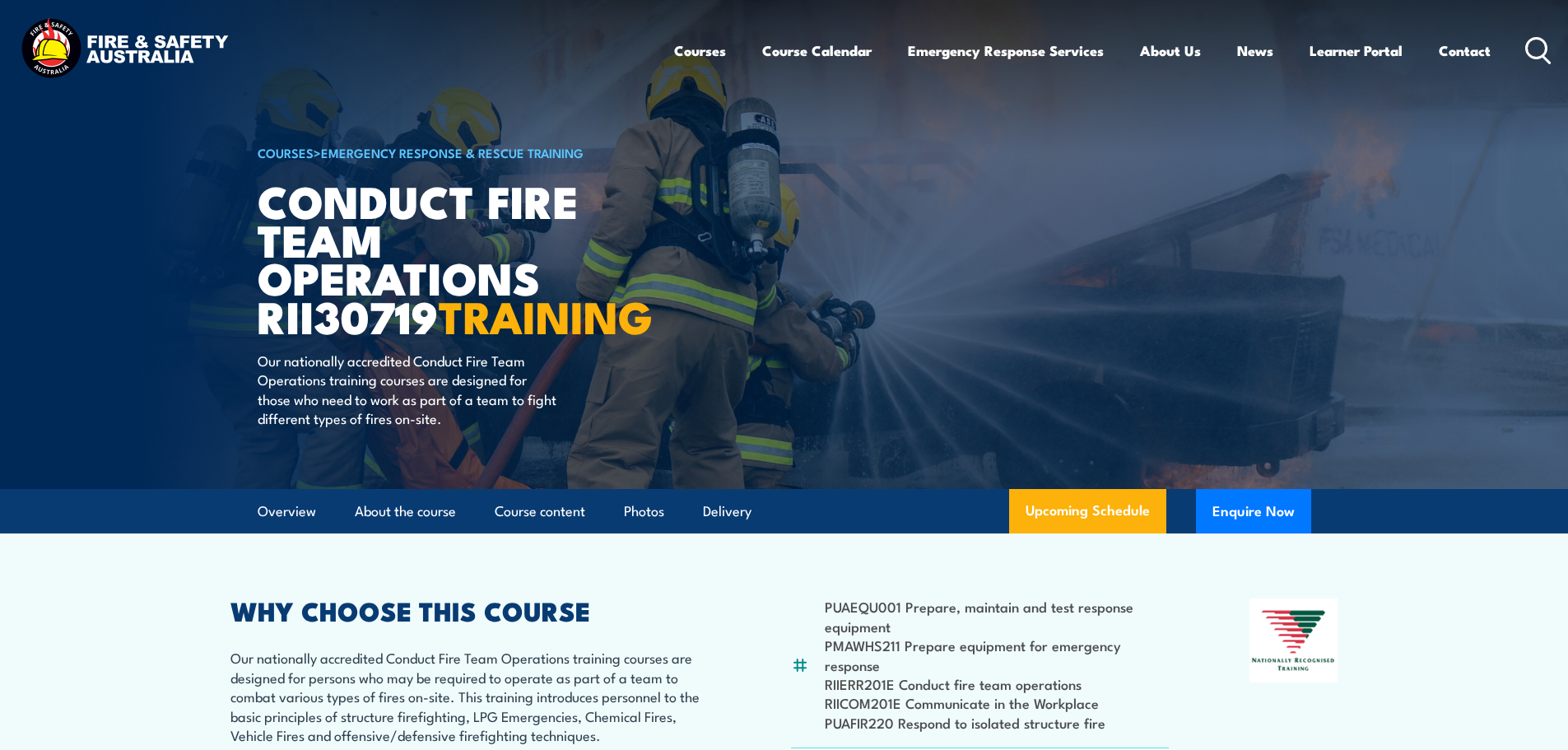
click at [1548, 53] on icon at bounding box center [1539, 50] width 27 height 27
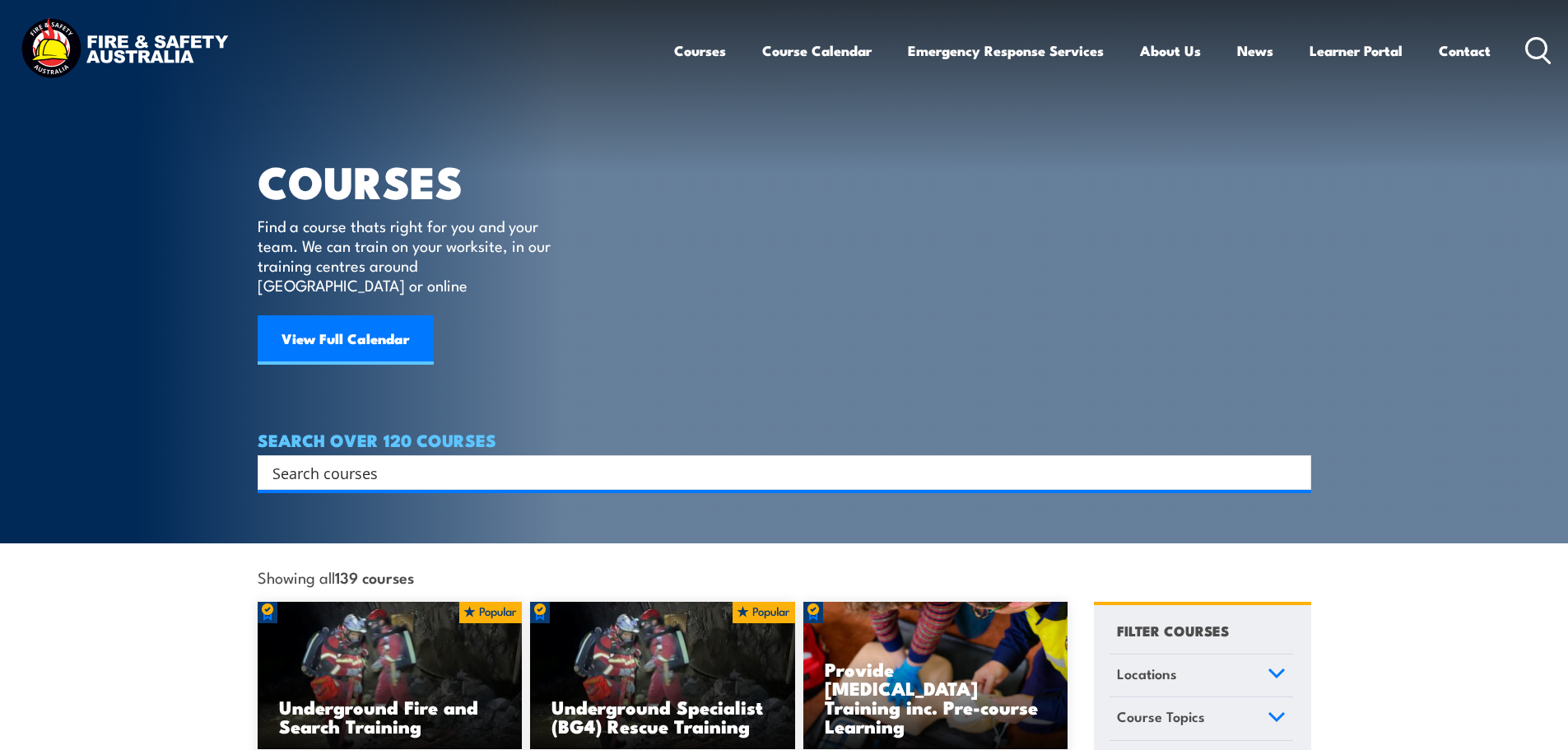
click at [880, 461] on input "Search input" at bounding box center [773, 473] width 1002 height 25
type input "prevent injury"
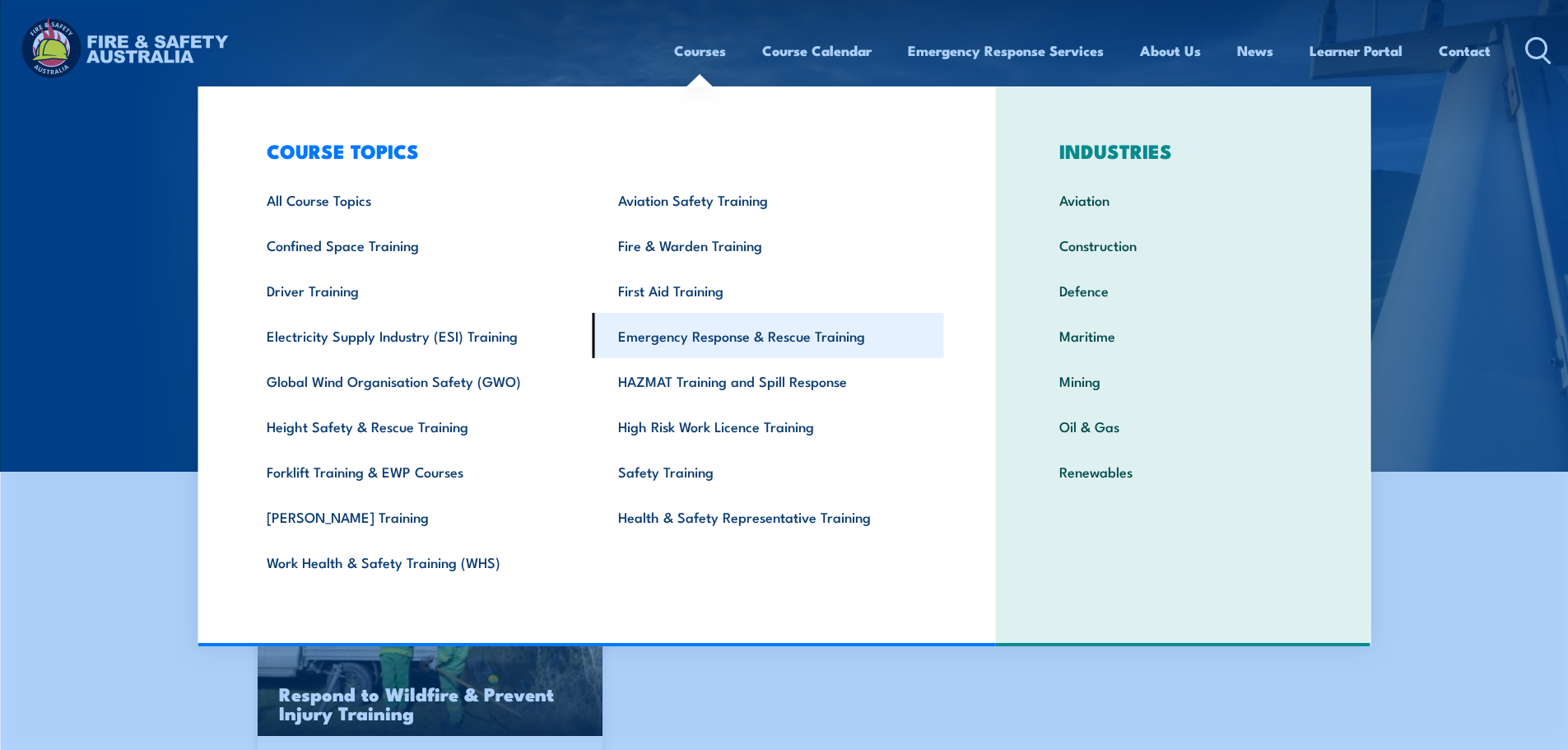
click at [736, 335] on link "Emergency Response & Rescue Training" at bounding box center [768, 335] width 352 height 45
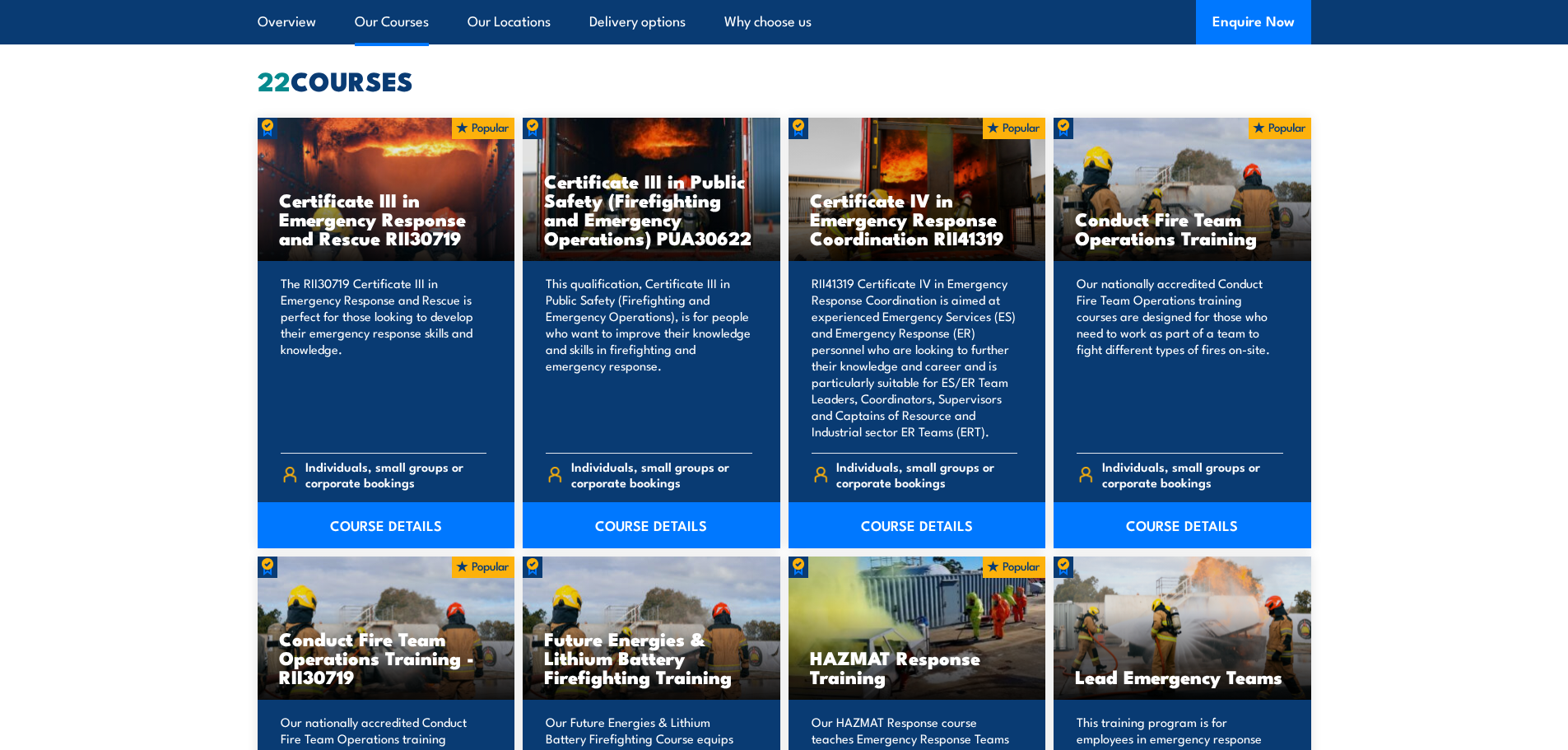
scroll to position [1286, 0]
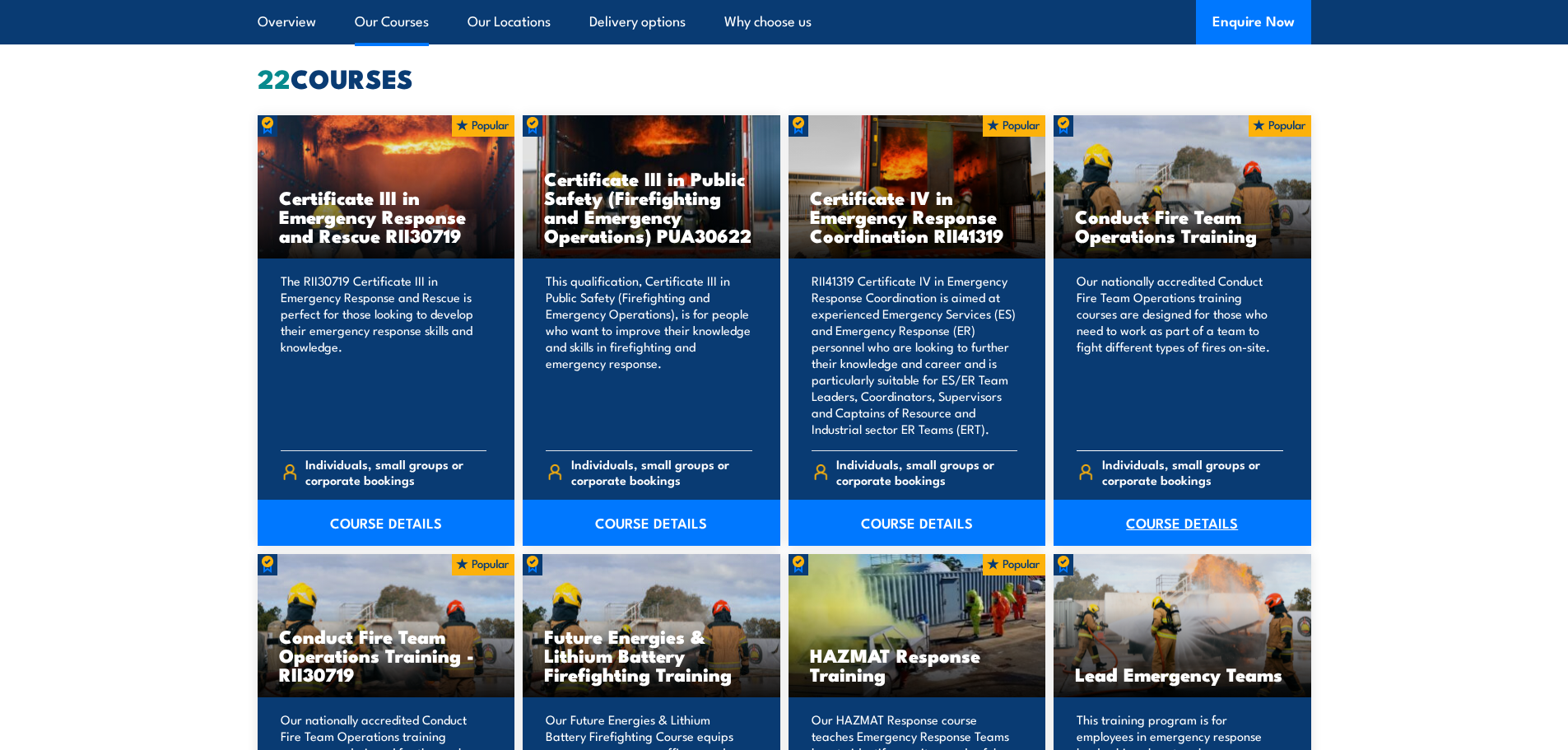
click at [1143, 517] on link "COURSE DETAILS" at bounding box center [1182, 523] width 257 height 46
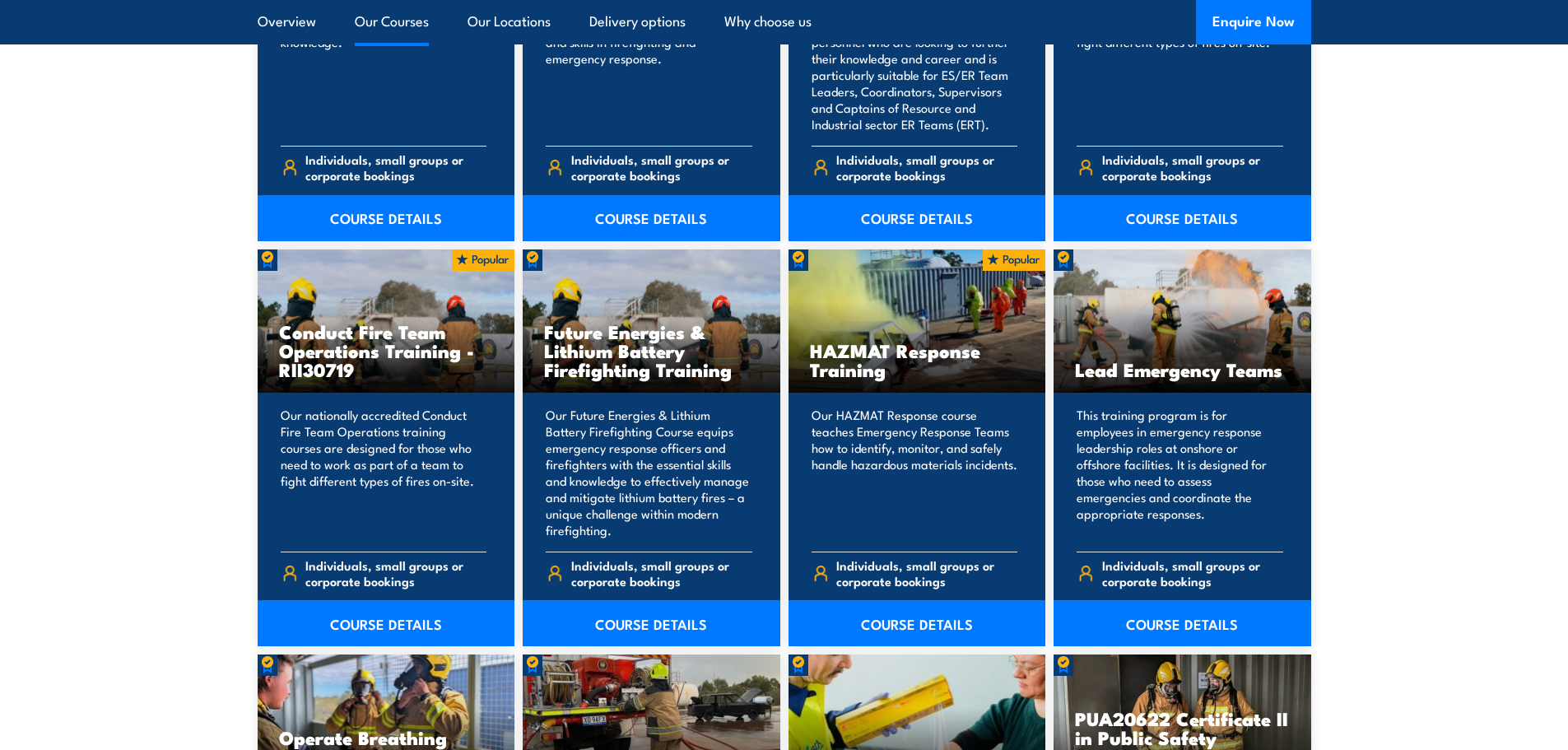
scroll to position [1592, 0]
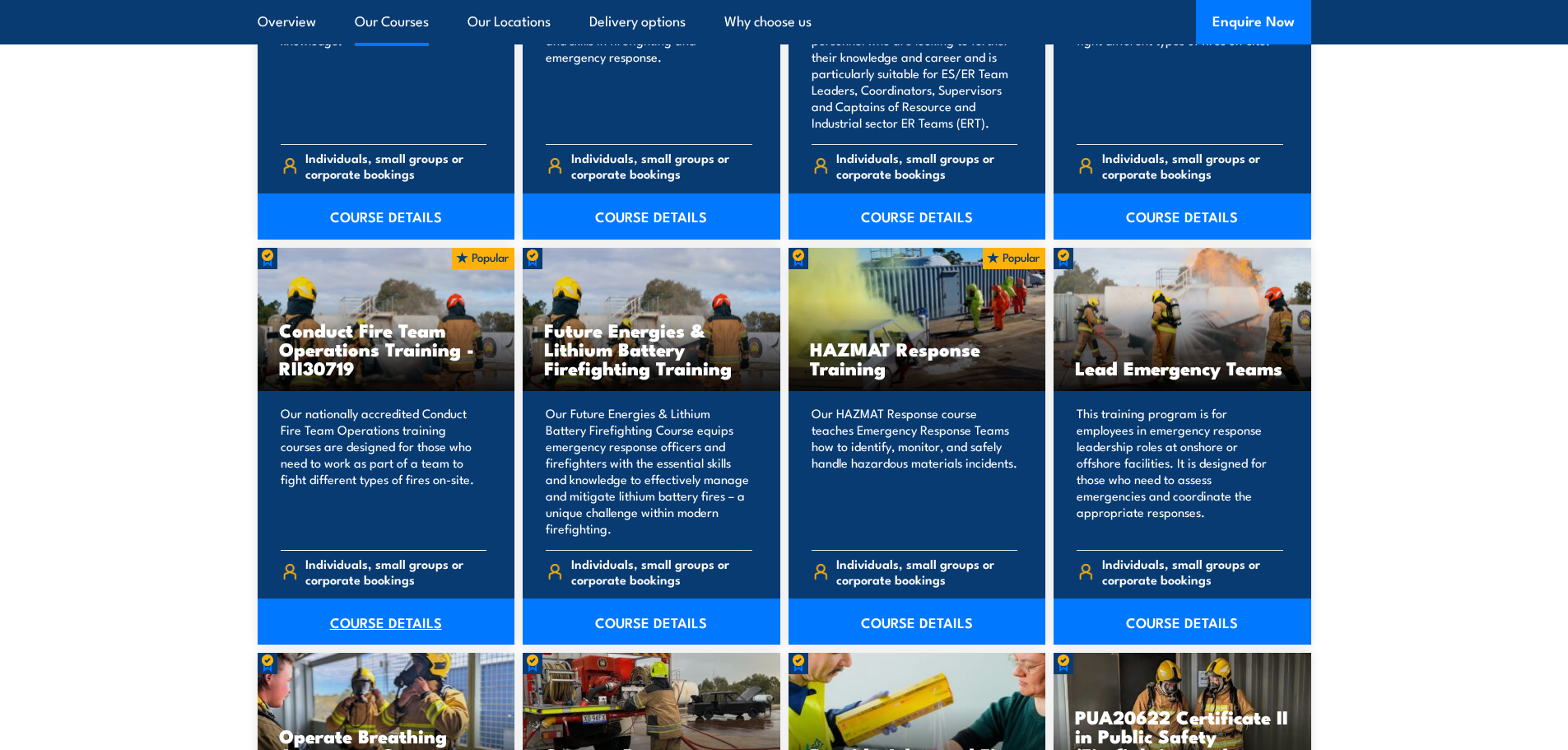
click at [401, 614] on link "COURSE DETAILS" at bounding box center [385, 622] width 257 height 46
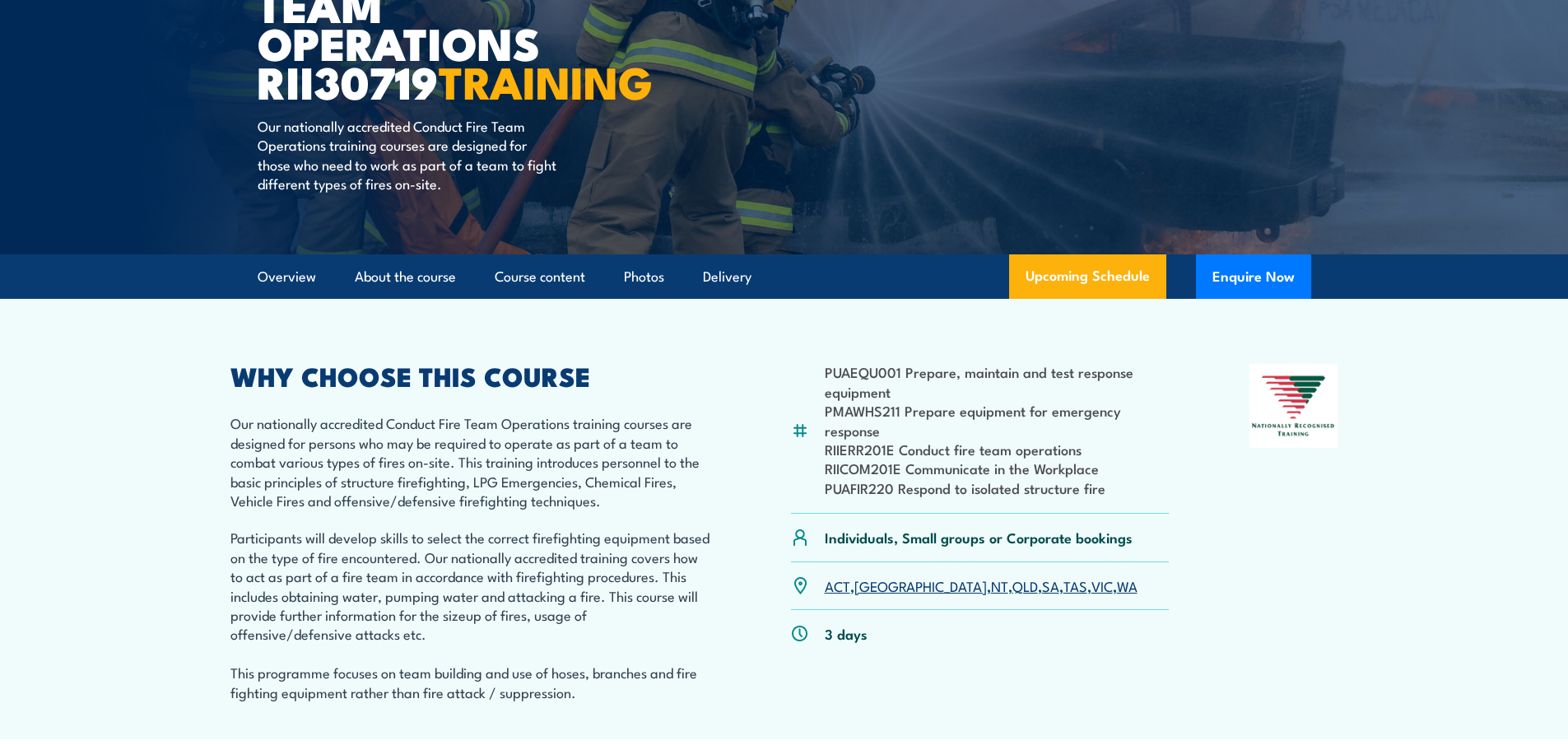
scroll to position [235, 0]
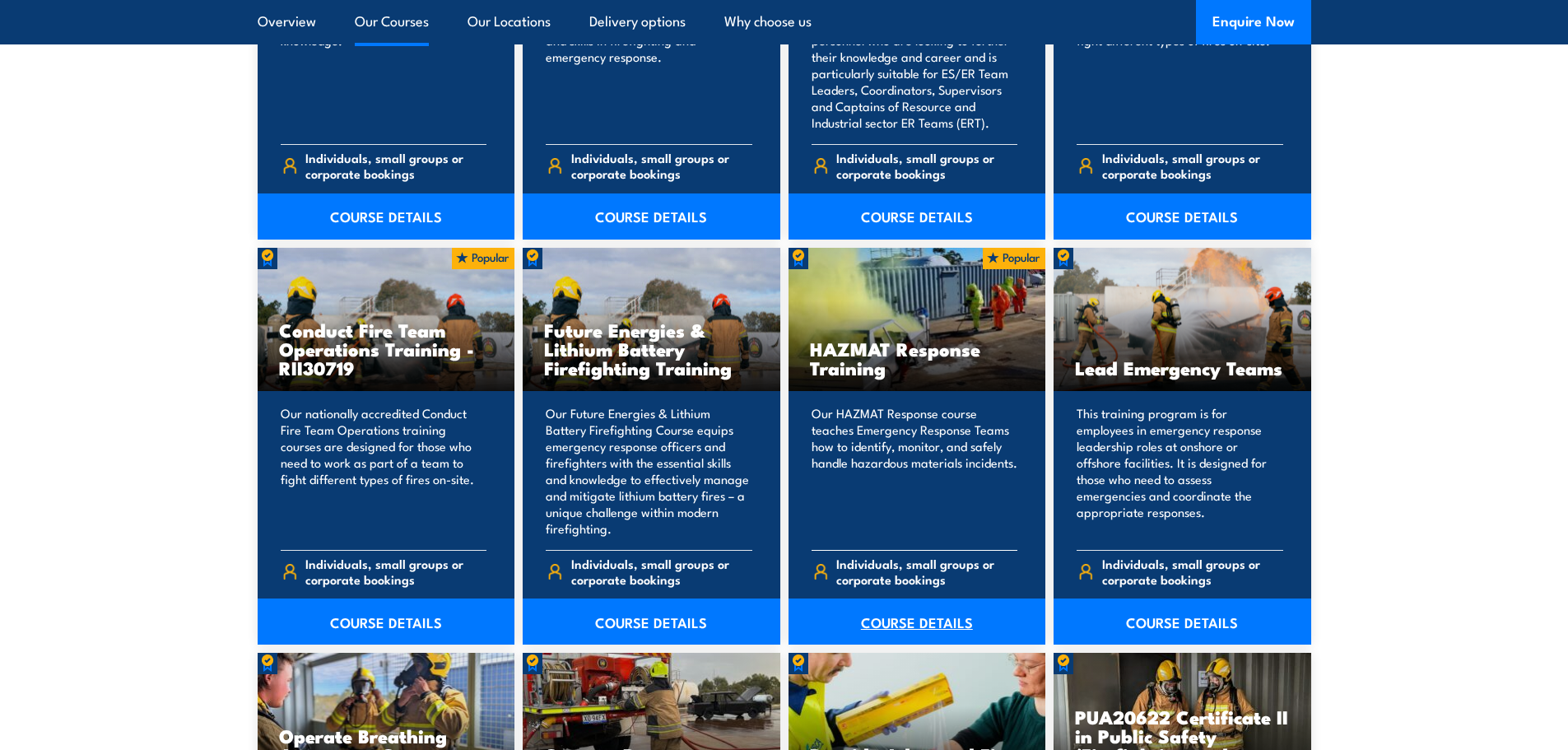
click at [906, 618] on link "COURSE DETAILS" at bounding box center [917, 622] width 257 height 46
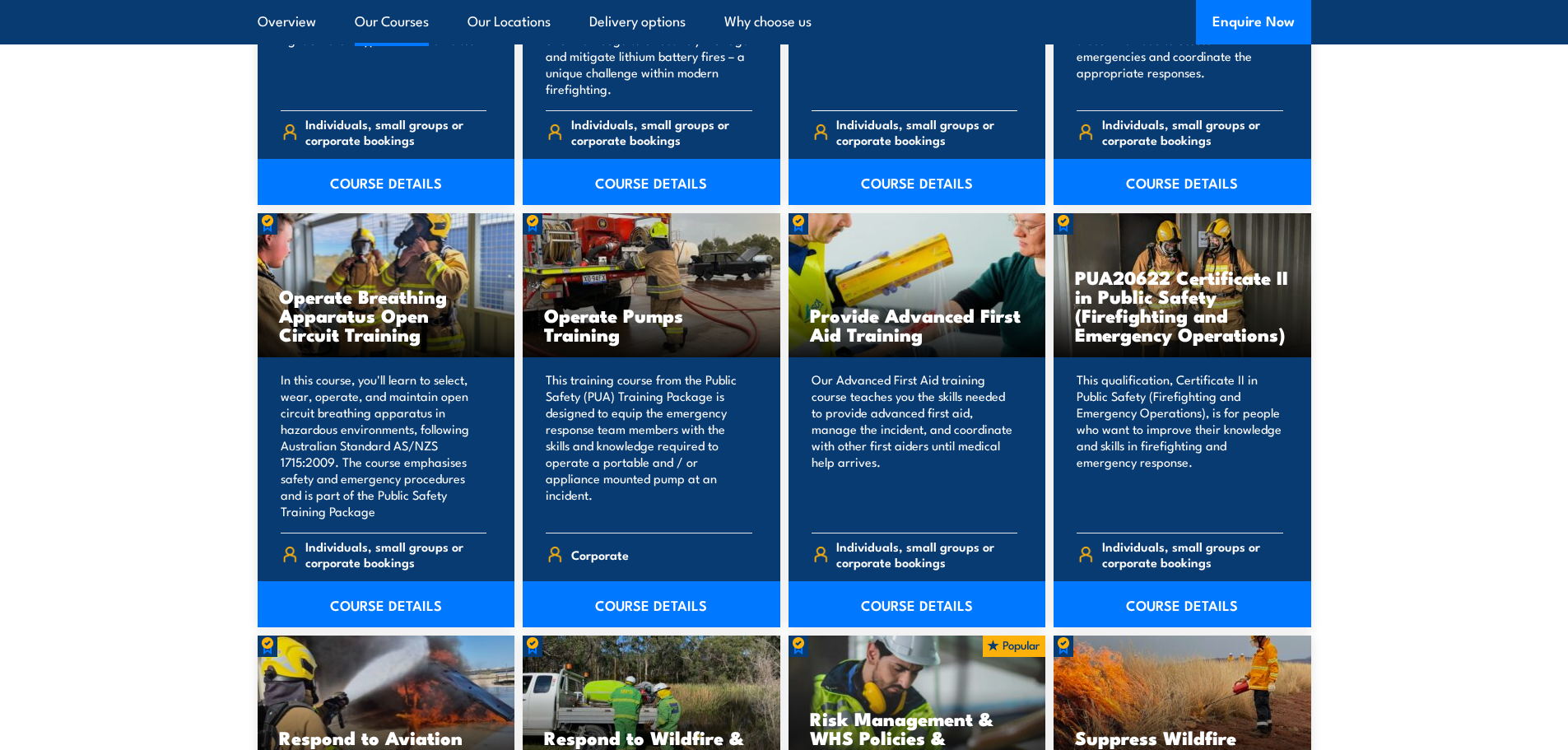
scroll to position [2033, 0]
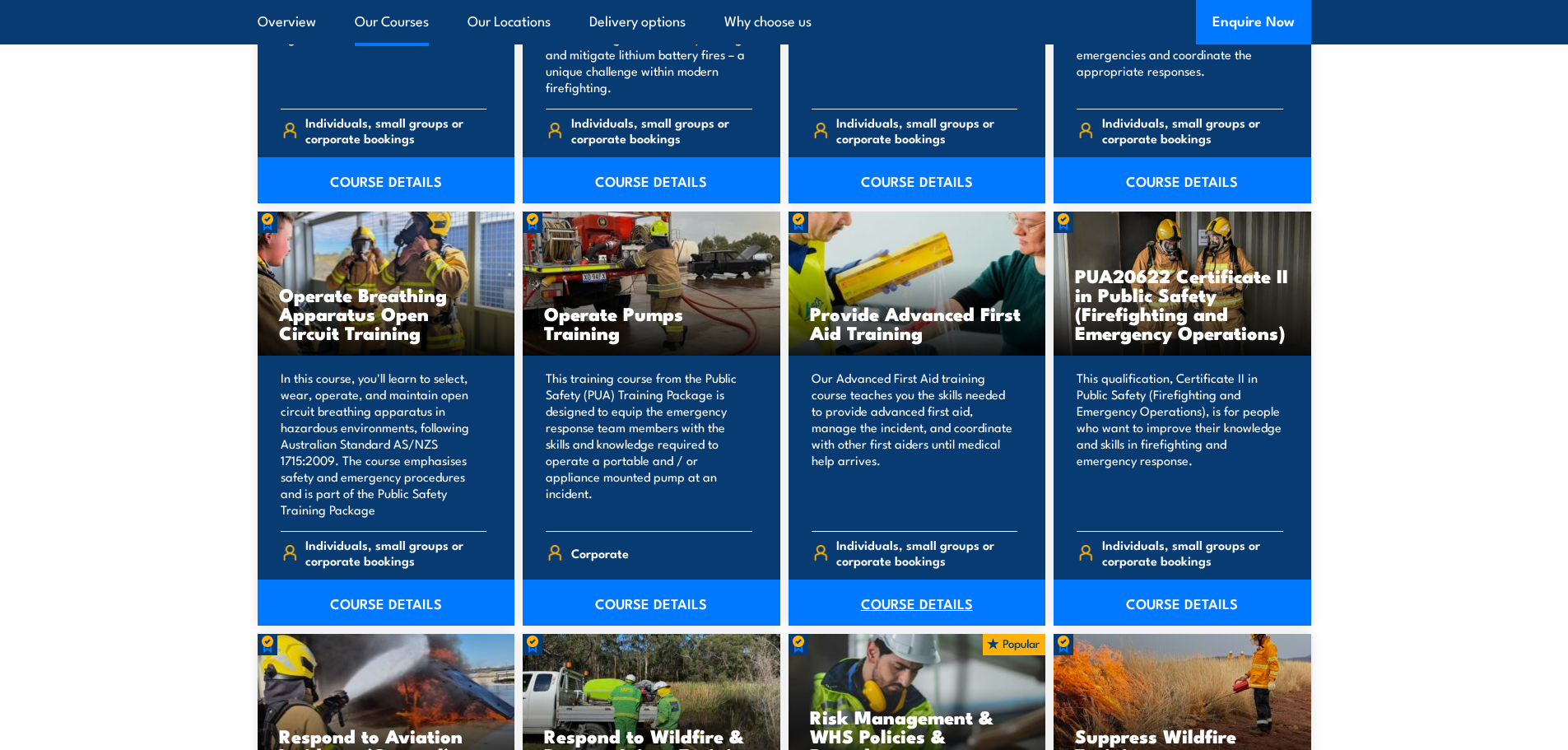
click at [913, 604] on link "COURSE DETAILS" at bounding box center [917, 603] width 257 height 46
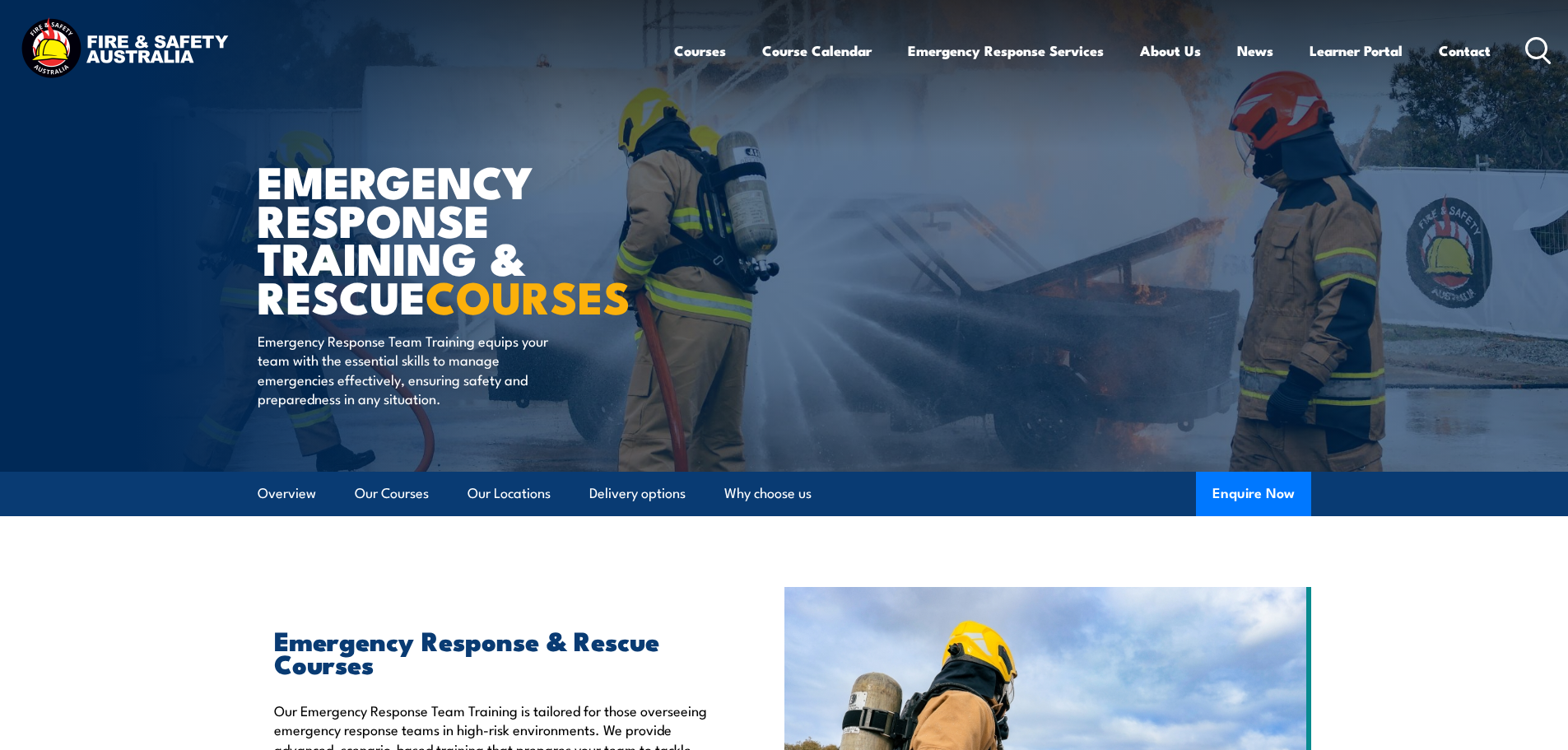
click at [1542, 53] on icon at bounding box center [1539, 50] width 27 height 27
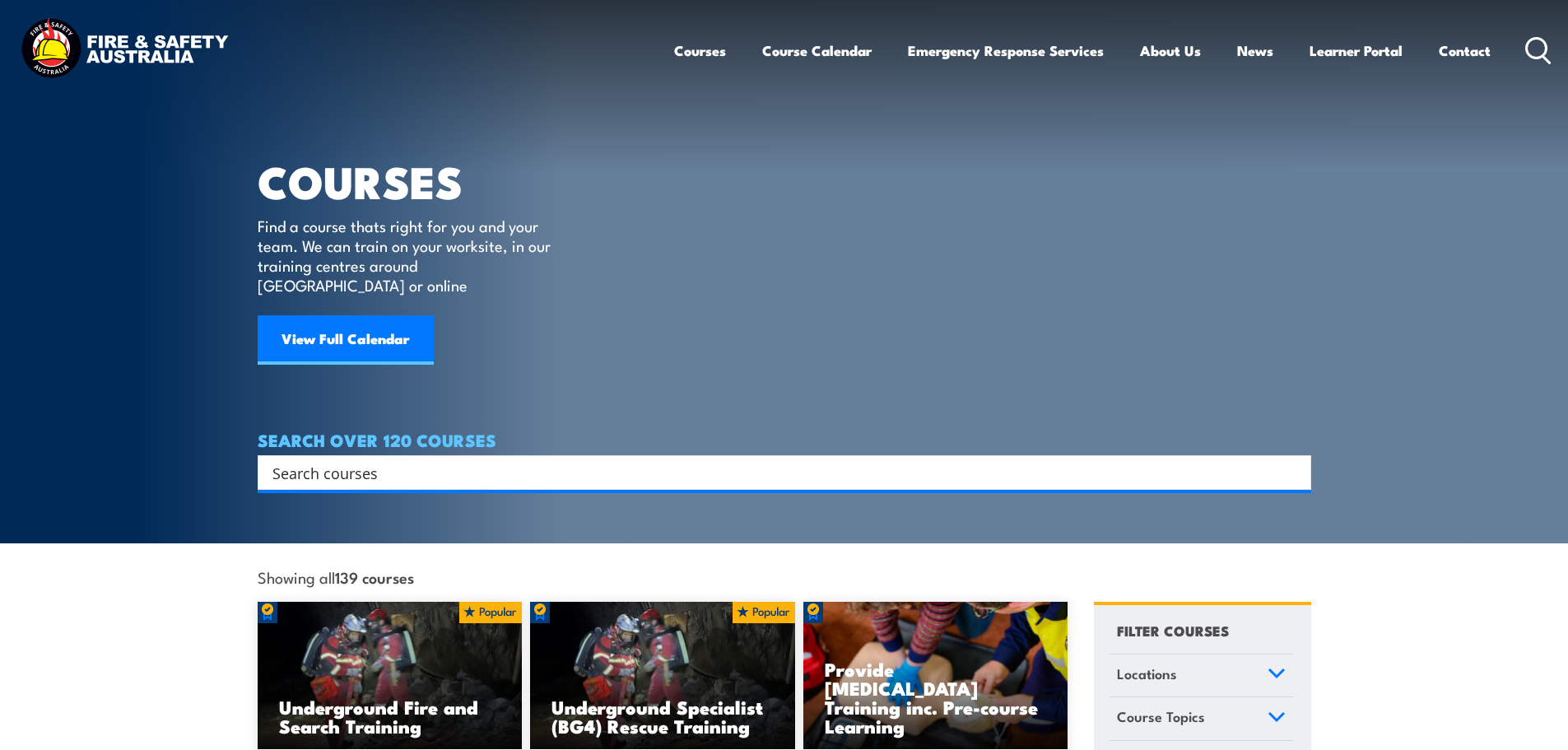
click at [702, 461] on input "Search input" at bounding box center [773, 473] width 1002 height 25
type input "prevent injury"
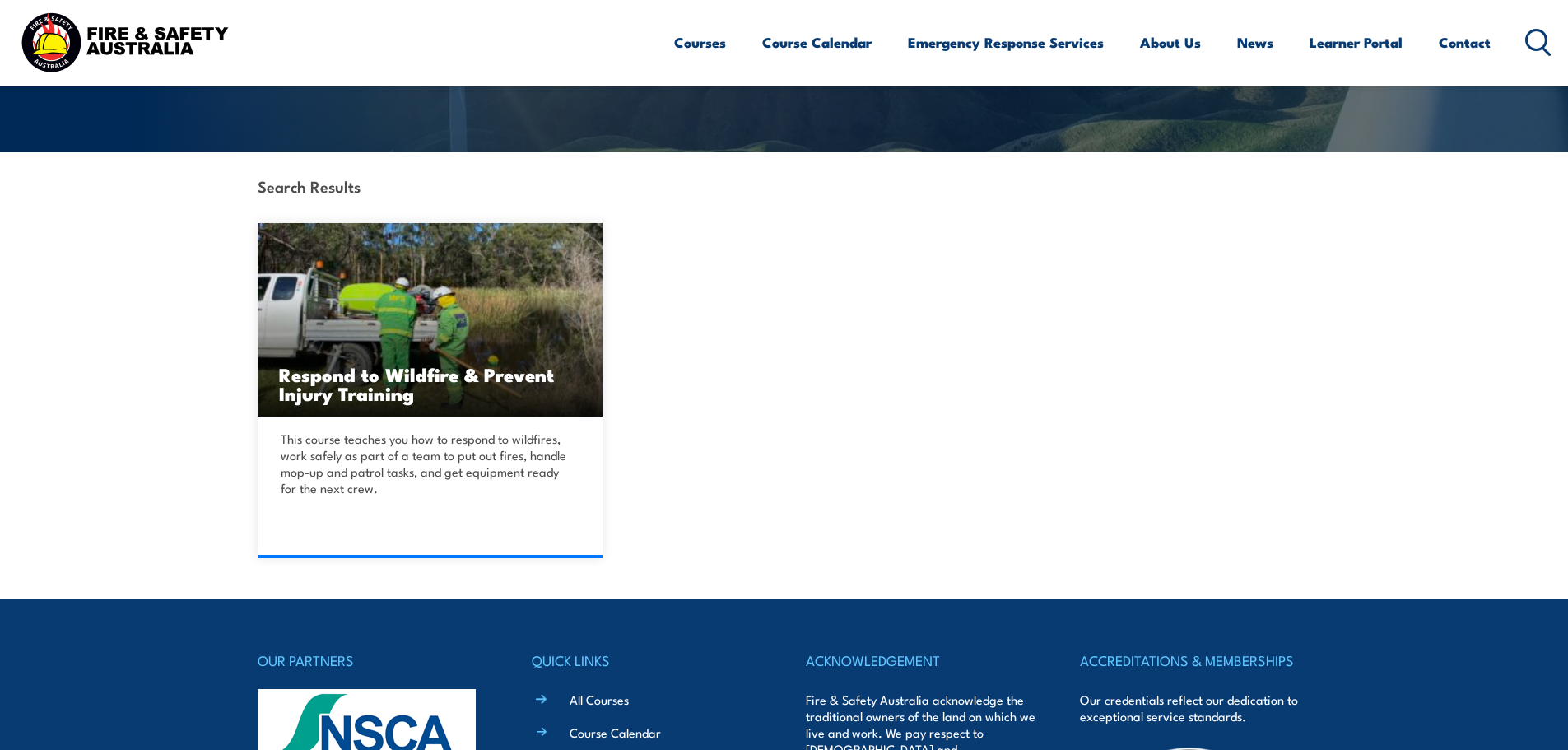
scroll to position [320, 0]
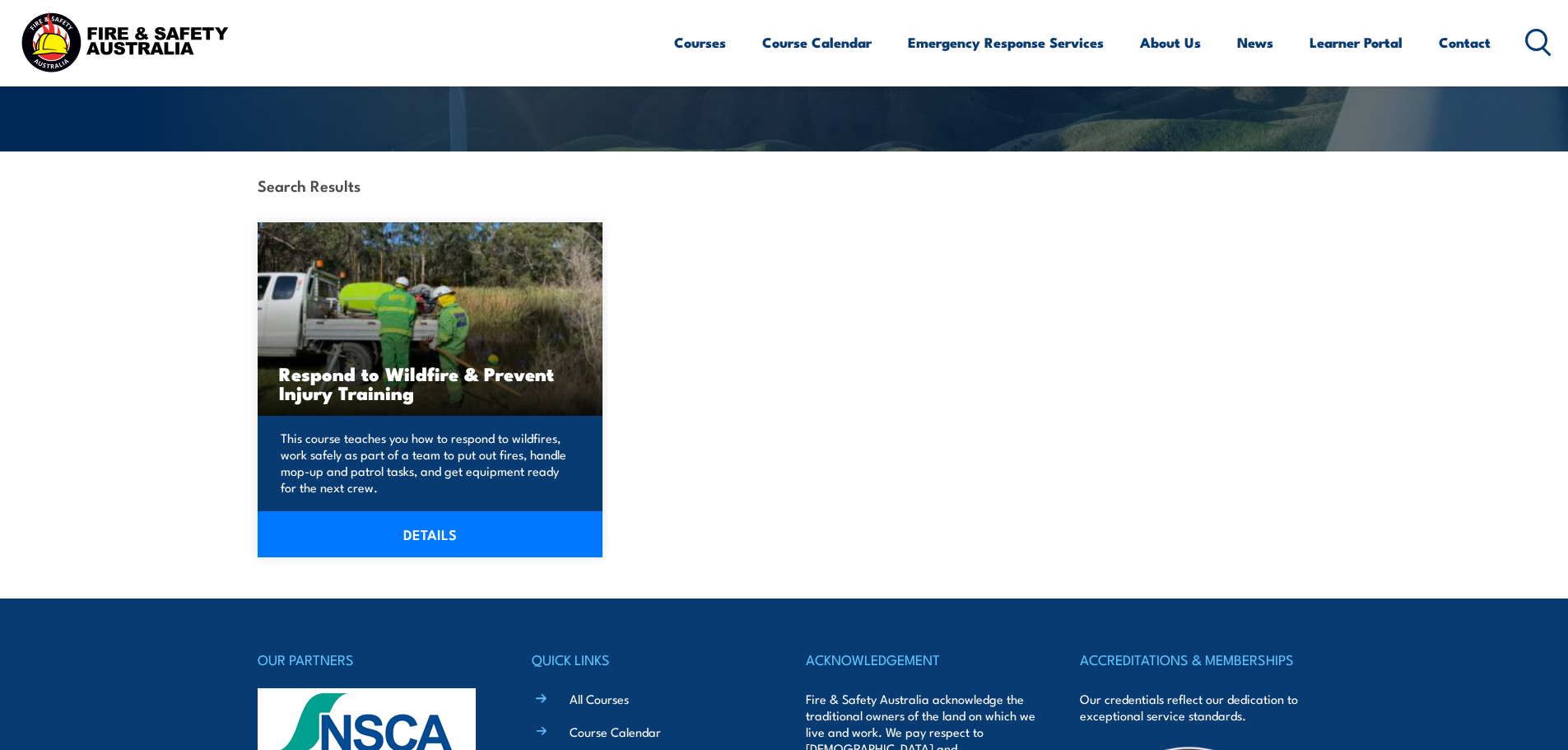
click at [418, 524] on link "DETAILS" at bounding box center [430, 534] width 346 height 46
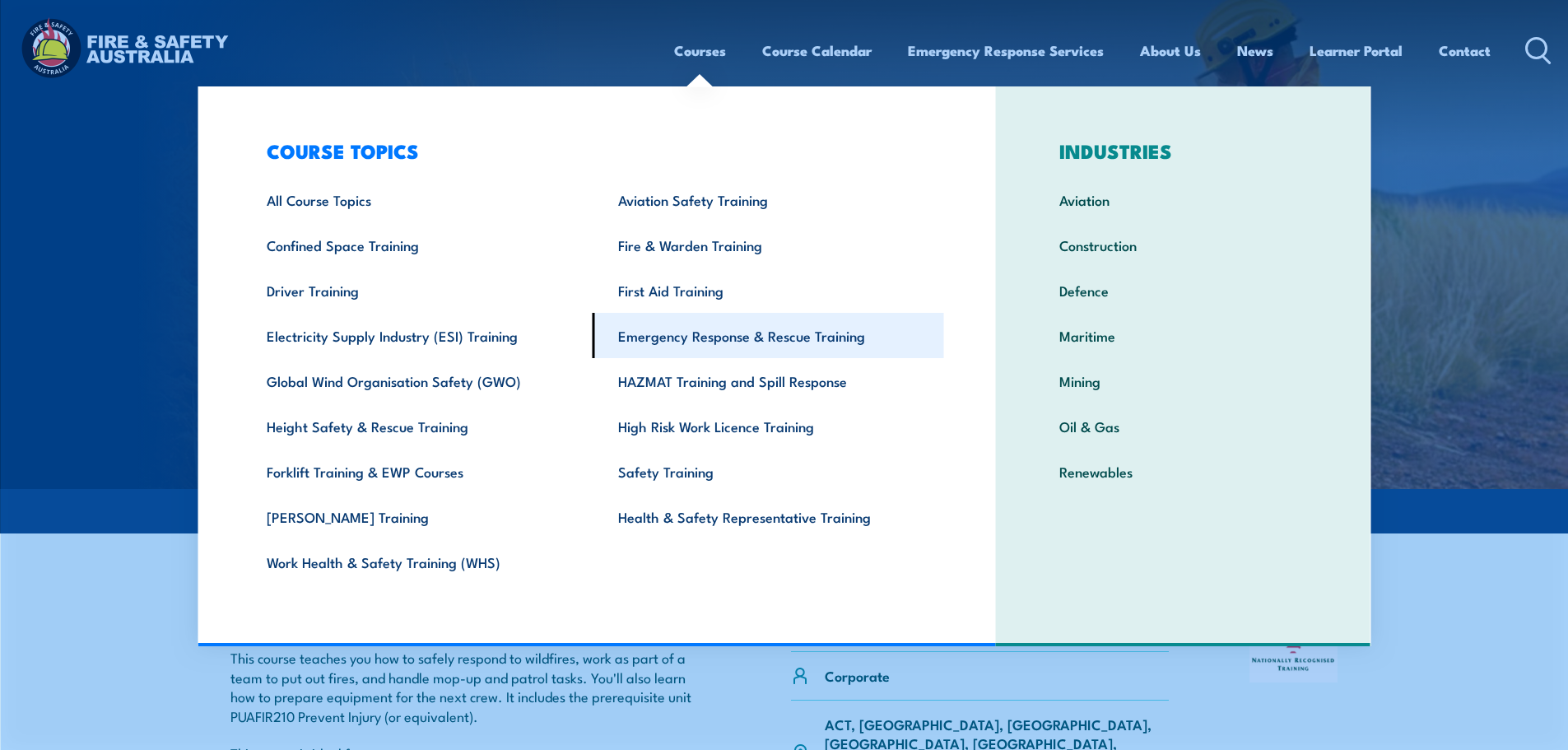
click at [702, 338] on link "Emergency Response & Rescue Training" at bounding box center [768, 335] width 352 height 45
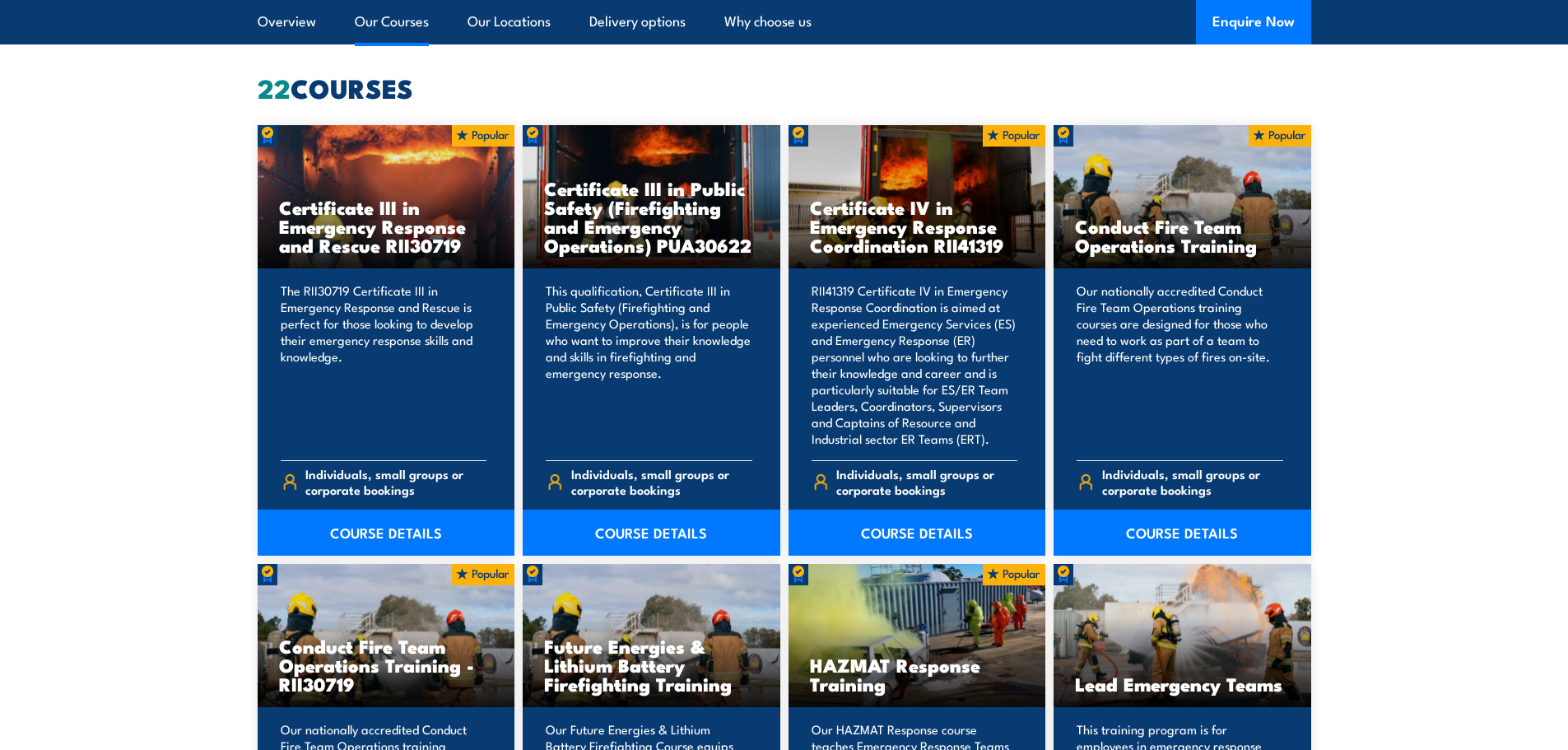
scroll to position [1534, 0]
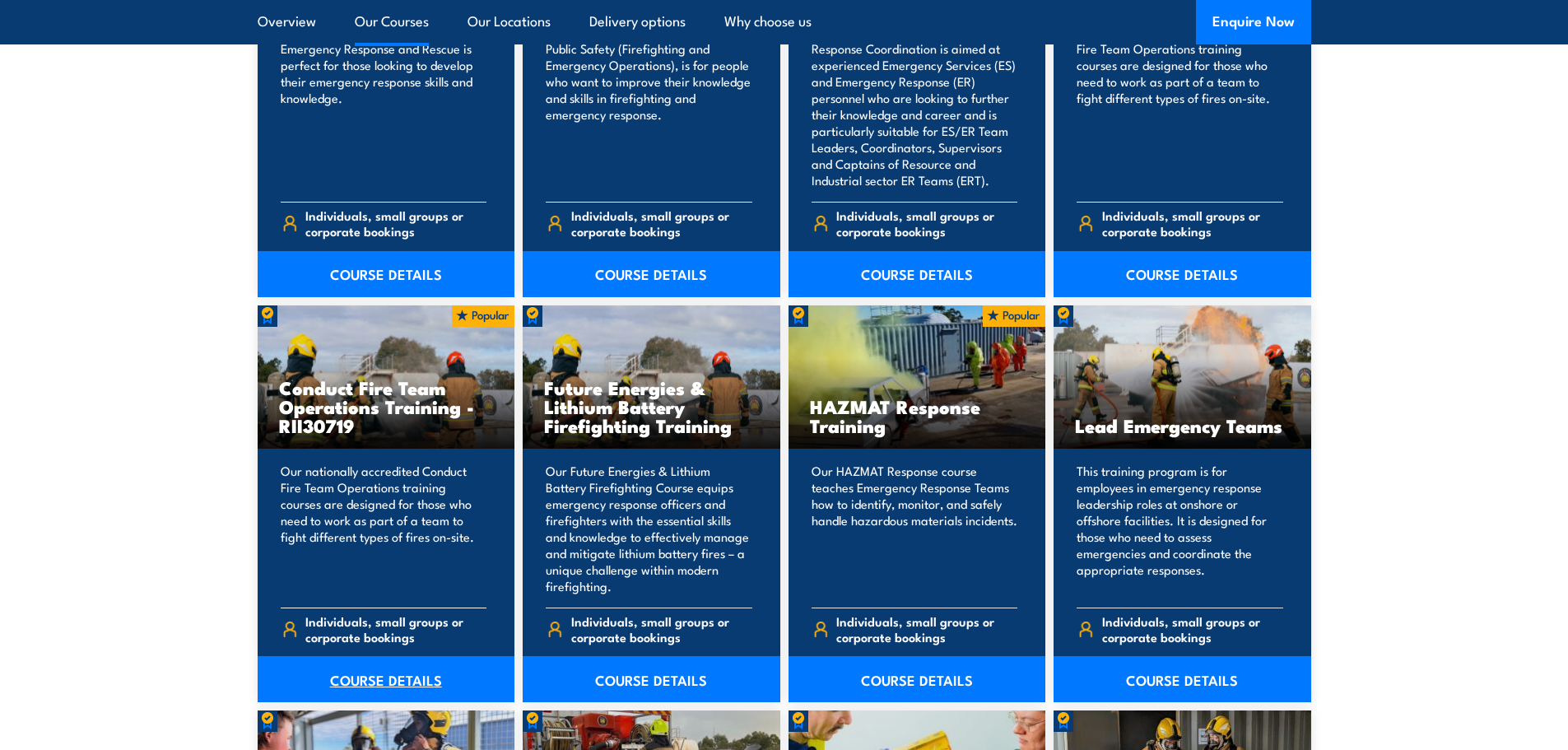
click at [354, 682] on link "COURSE DETAILS" at bounding box center [385, 679] width 257 height 46
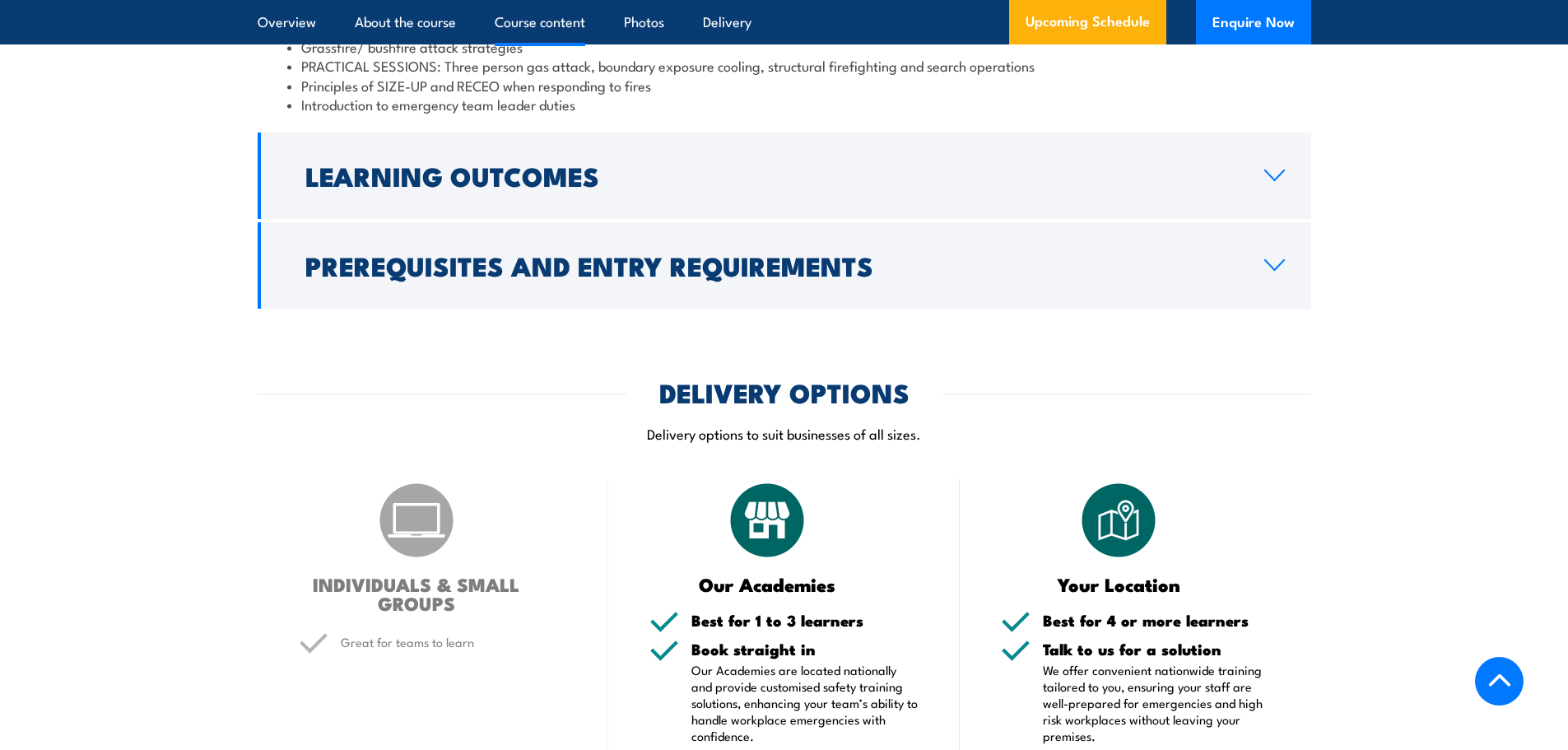
scroll to position [1686, 0]
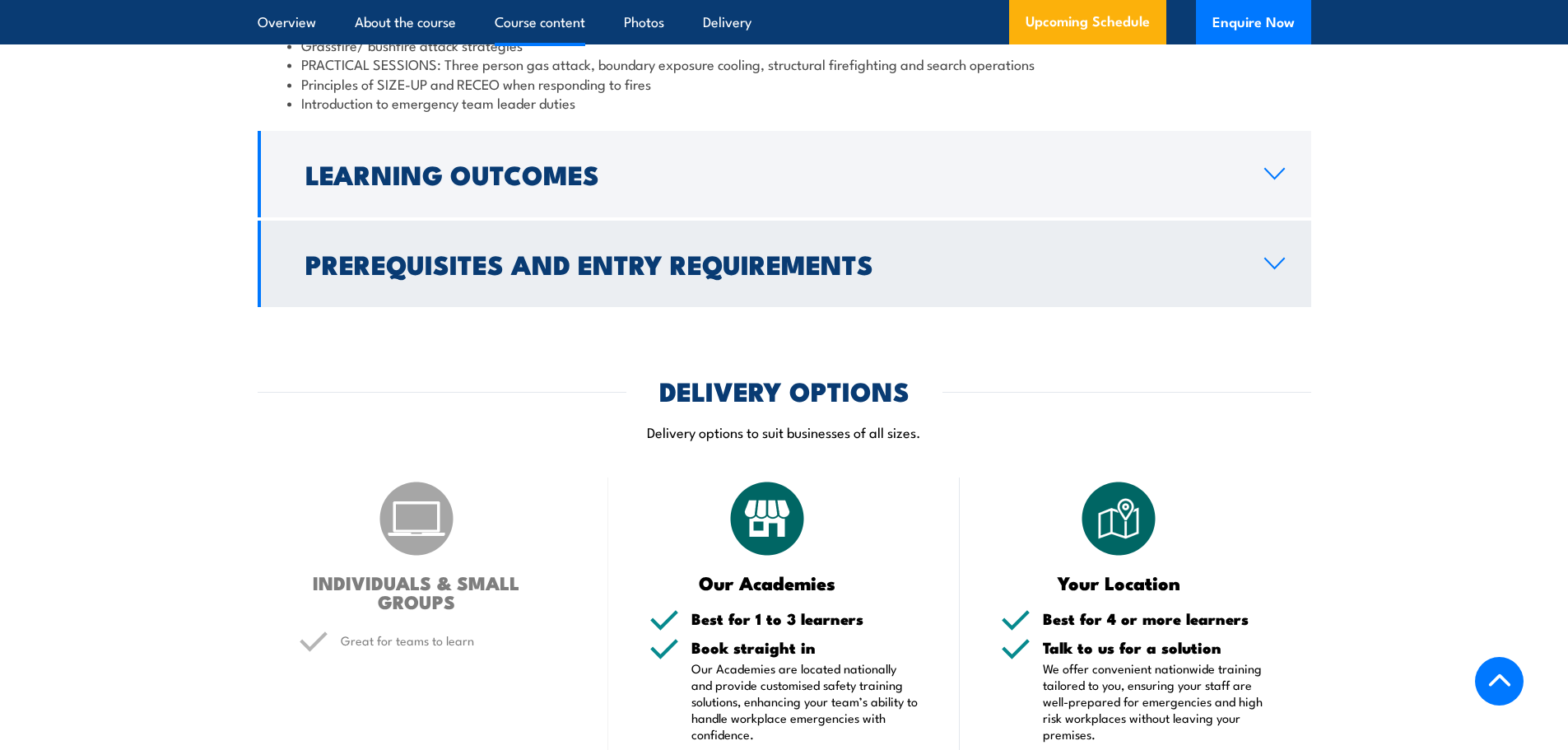
click at [676, 275] on h2 "Prerequisites and Entry Requirements" at bounding box center [771, 264] width 932 height 23
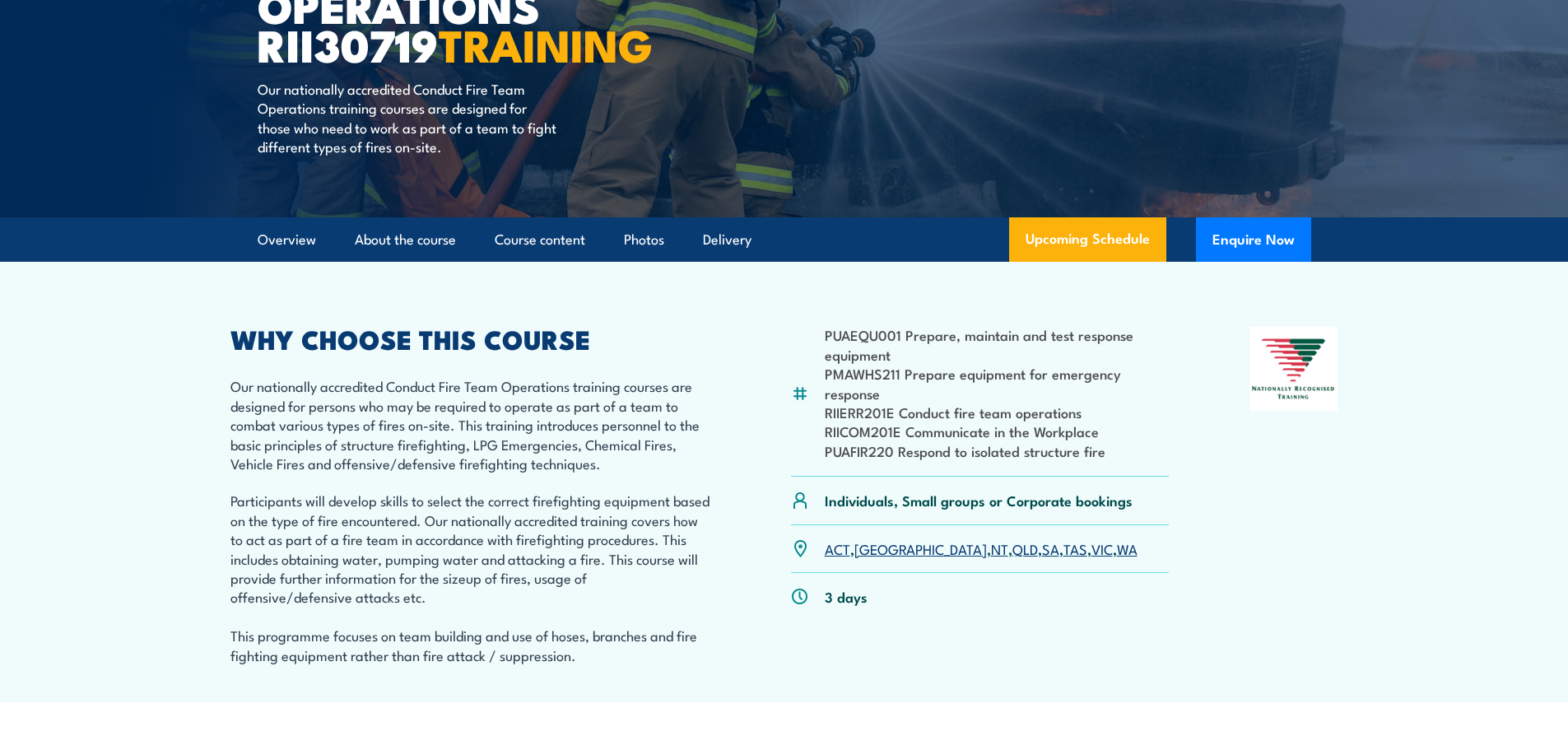
scroll to position [0, 0]
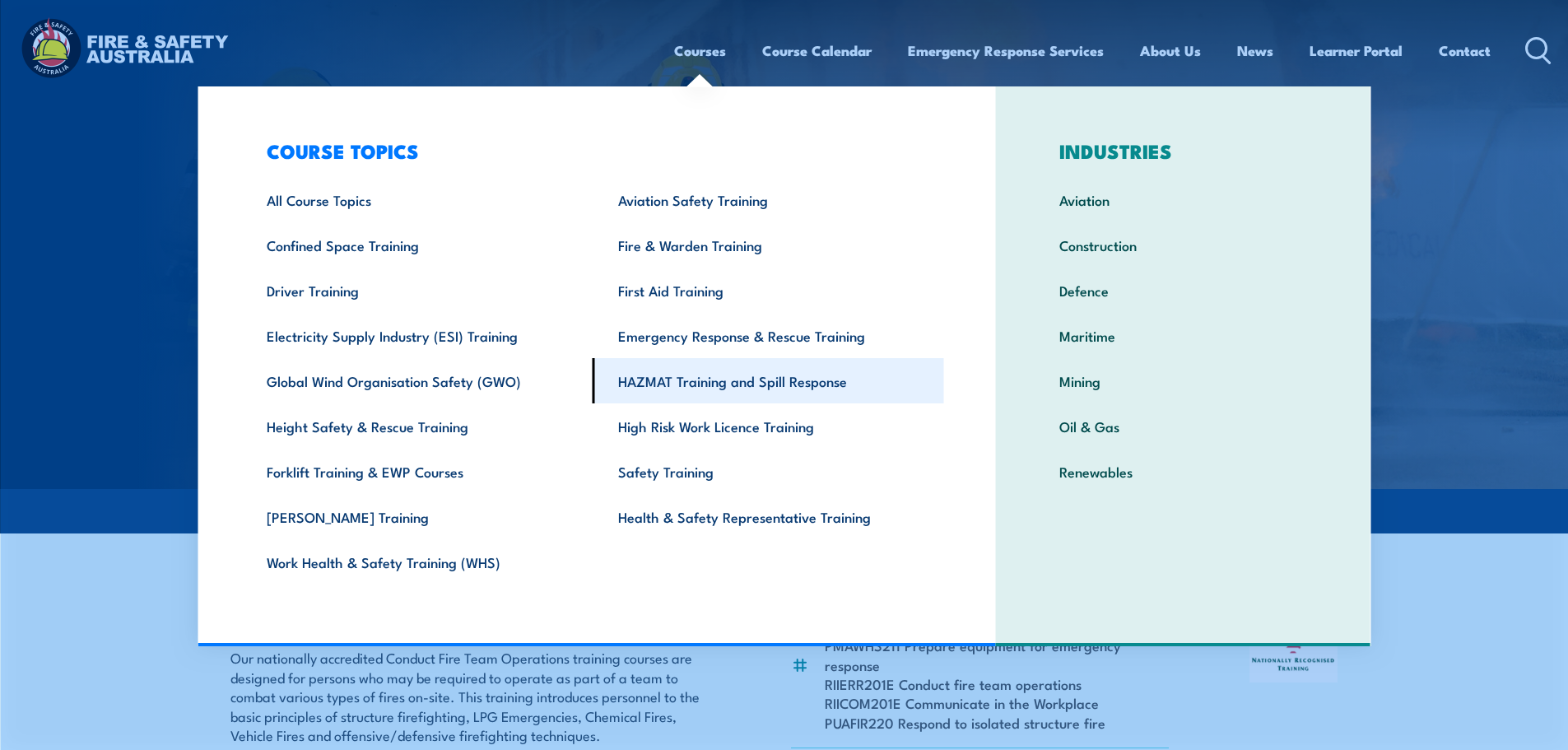
click at [712, 386] on link "HAZMAT Training and Spill Response" at bounding box center [768, 380] width 352 height 45
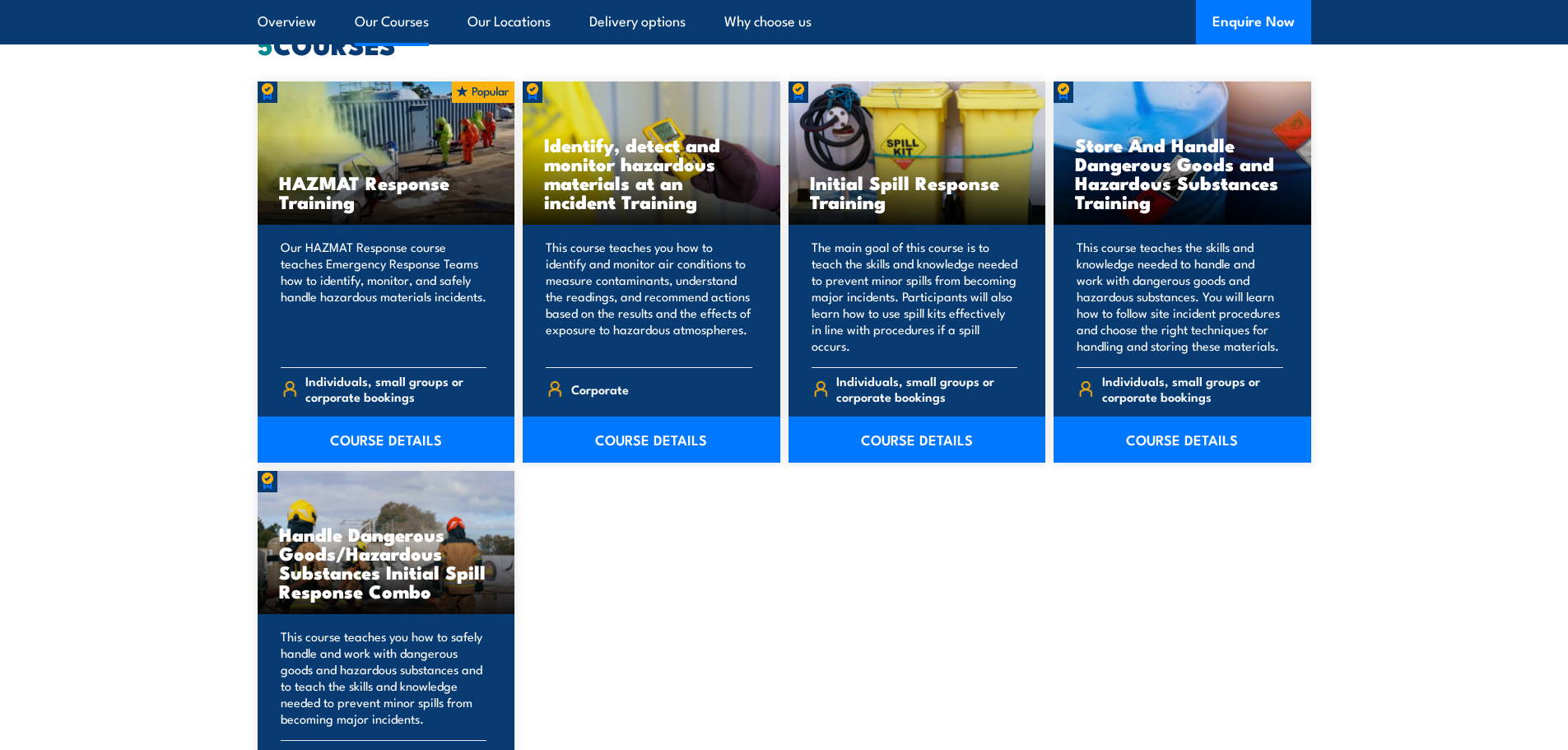
scroll to position [1322, 0]
click at [414, 446] on link "COURSE DETAILS" at bounding box center [385, 439] width 257 height 46
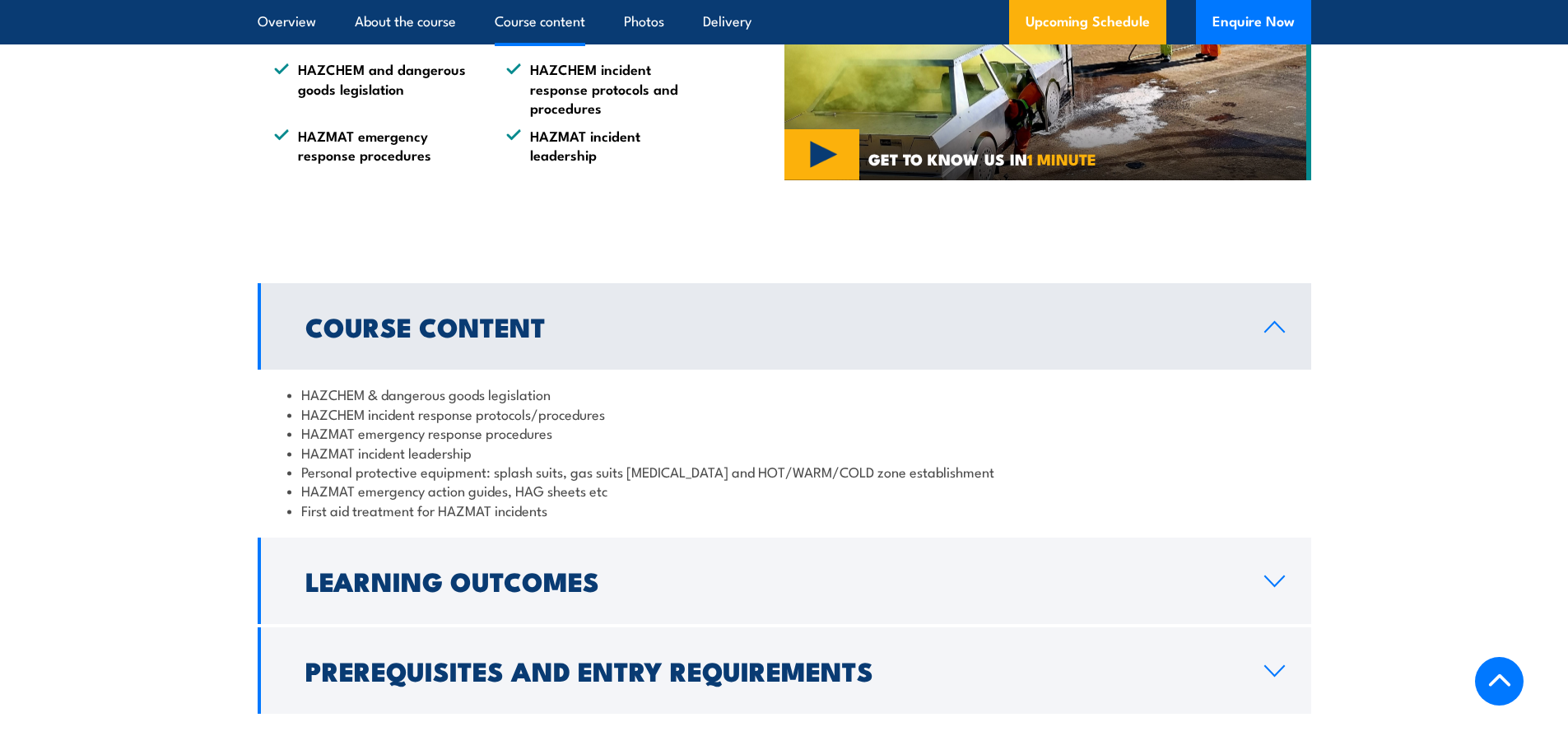
scroll to position [1198, 0]
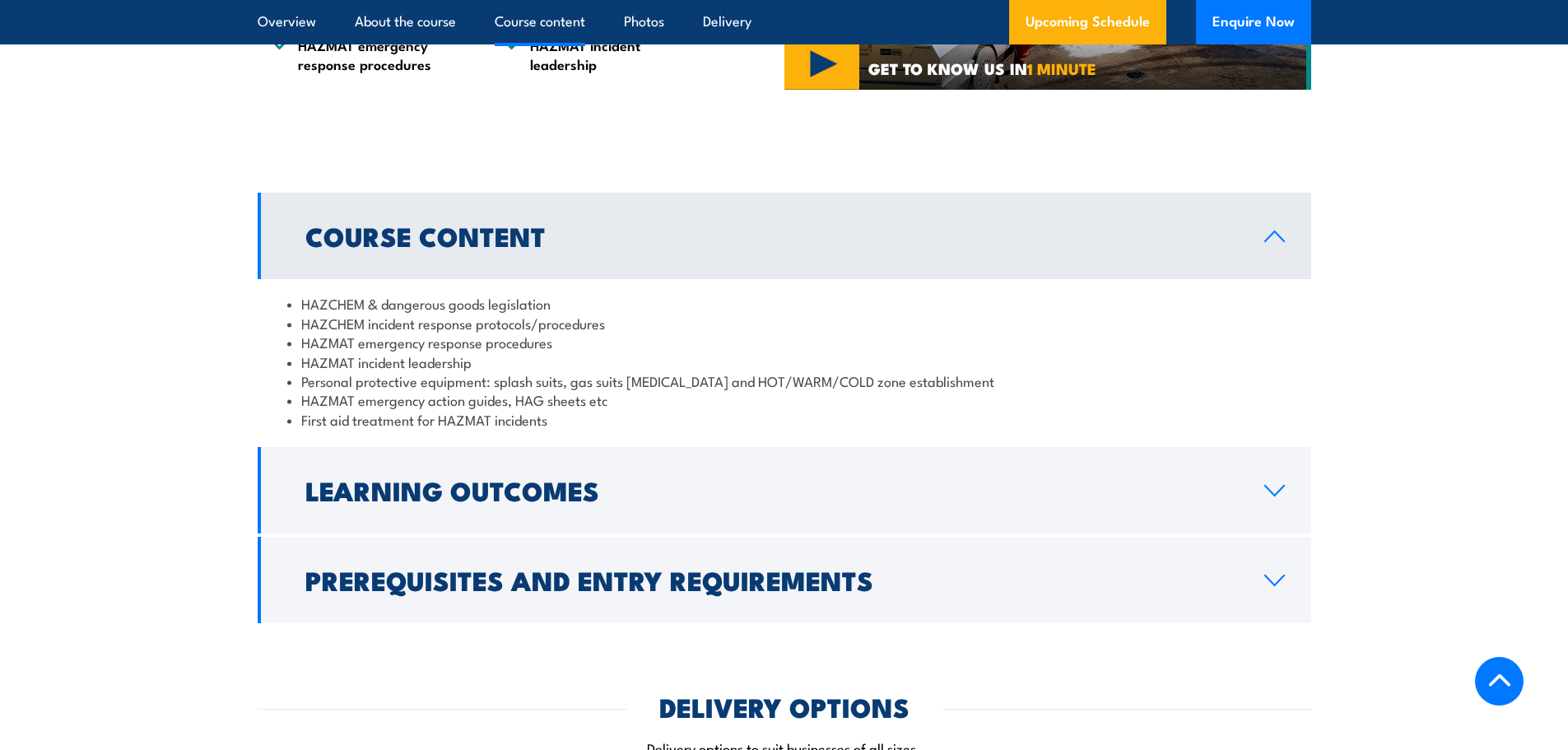
click at [650, 471] on link "Learning Outcomes" at bounding box center [784, 491] width 1054 height 87
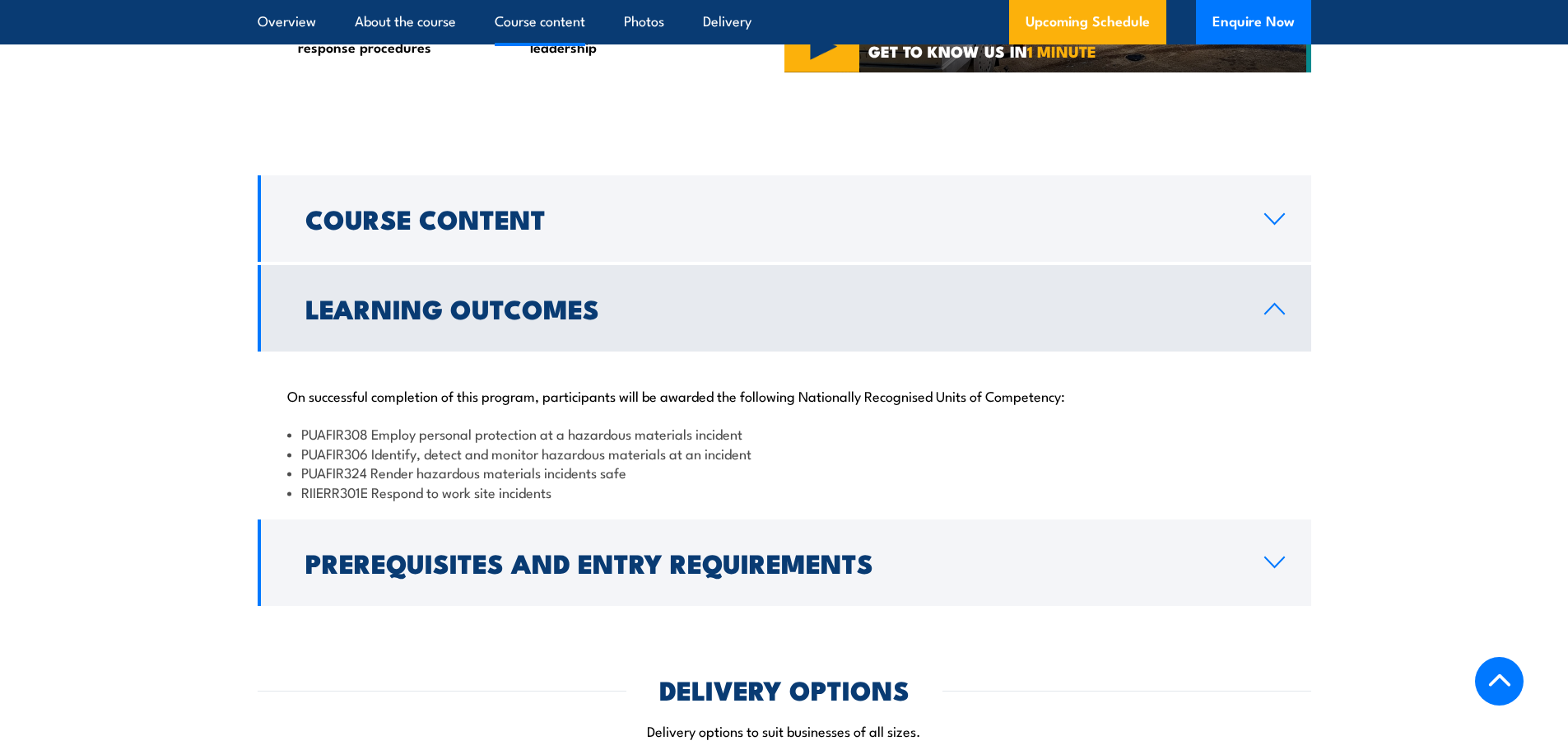
scroll to position [1222, 0]
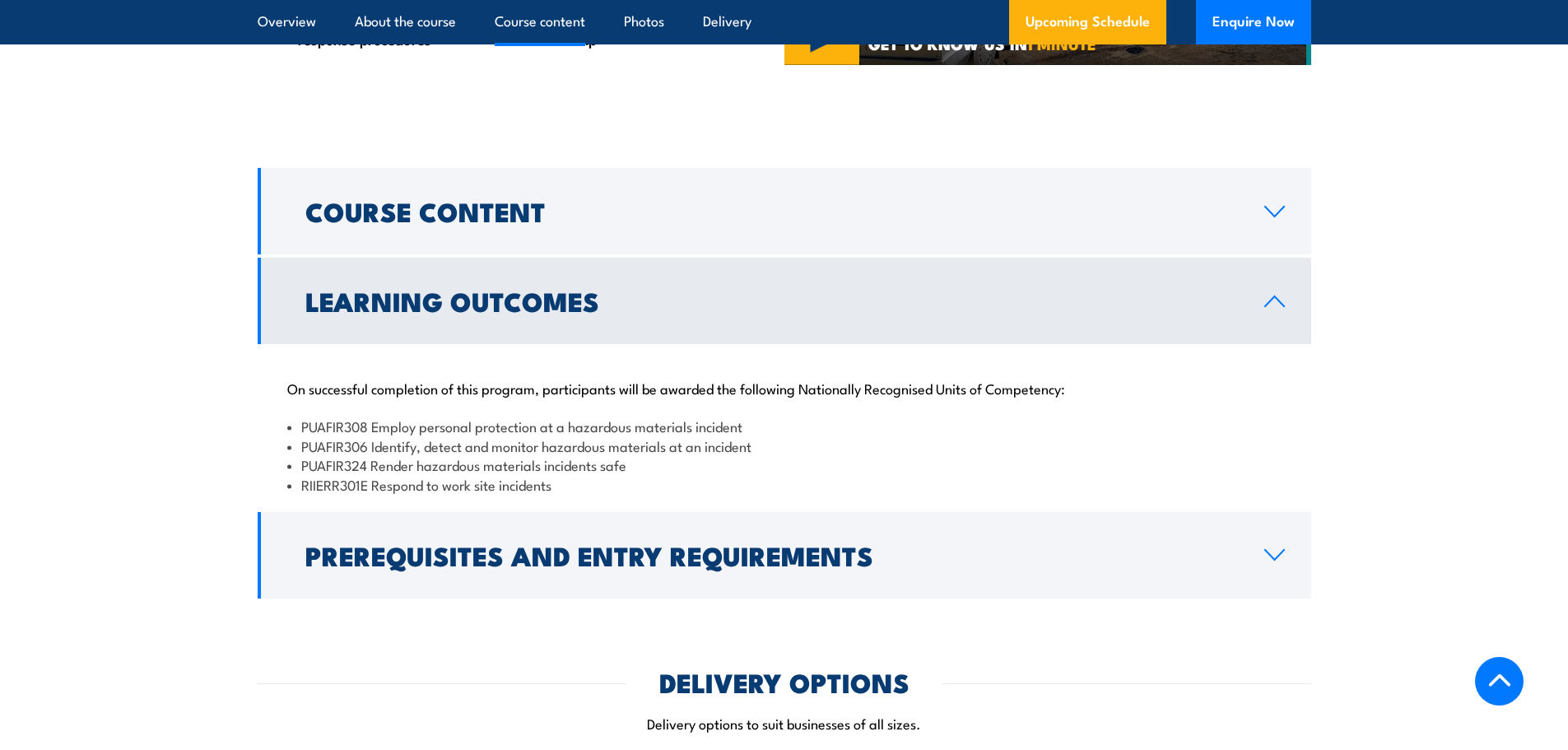
click at [499, 256] on div "Course Content HAZCHEM & dangerous goods legislation HAZCHEM incident response …" at bounding box center [784, 383] width 1054 height 431
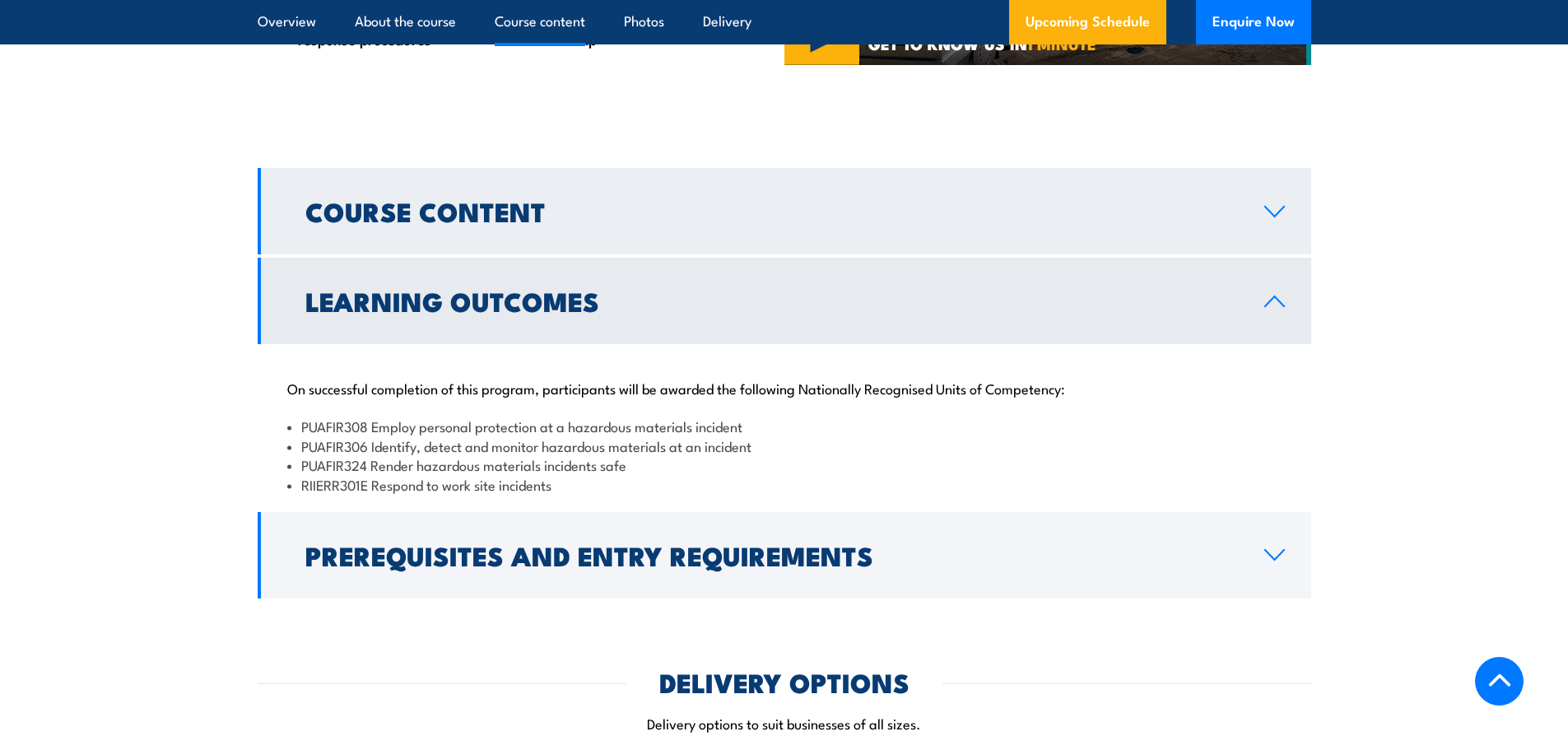
click at [493, 222] on h2 "Course Content" at bounding box center [771, 210] width 932 height 23
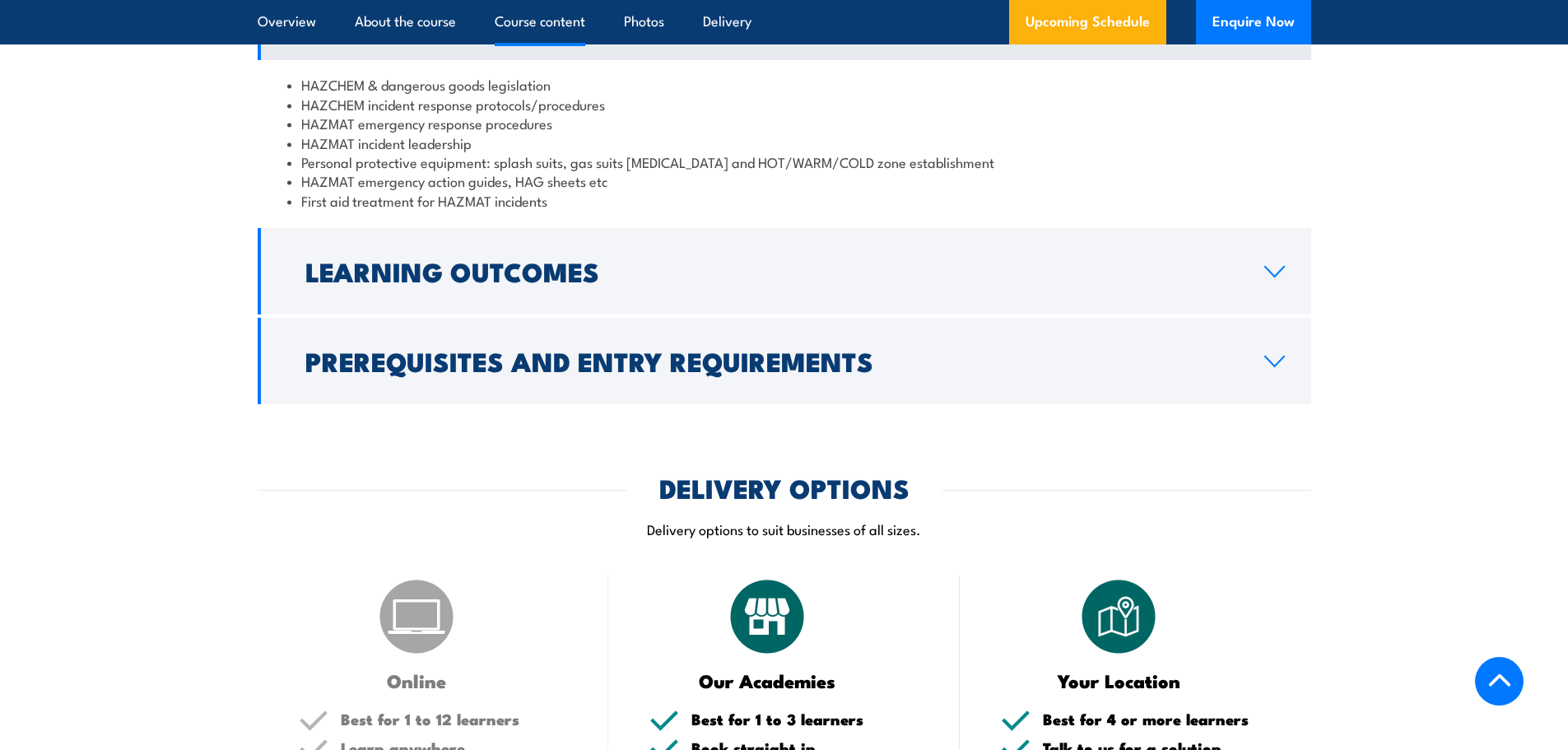
scroll to position [1420, 0]
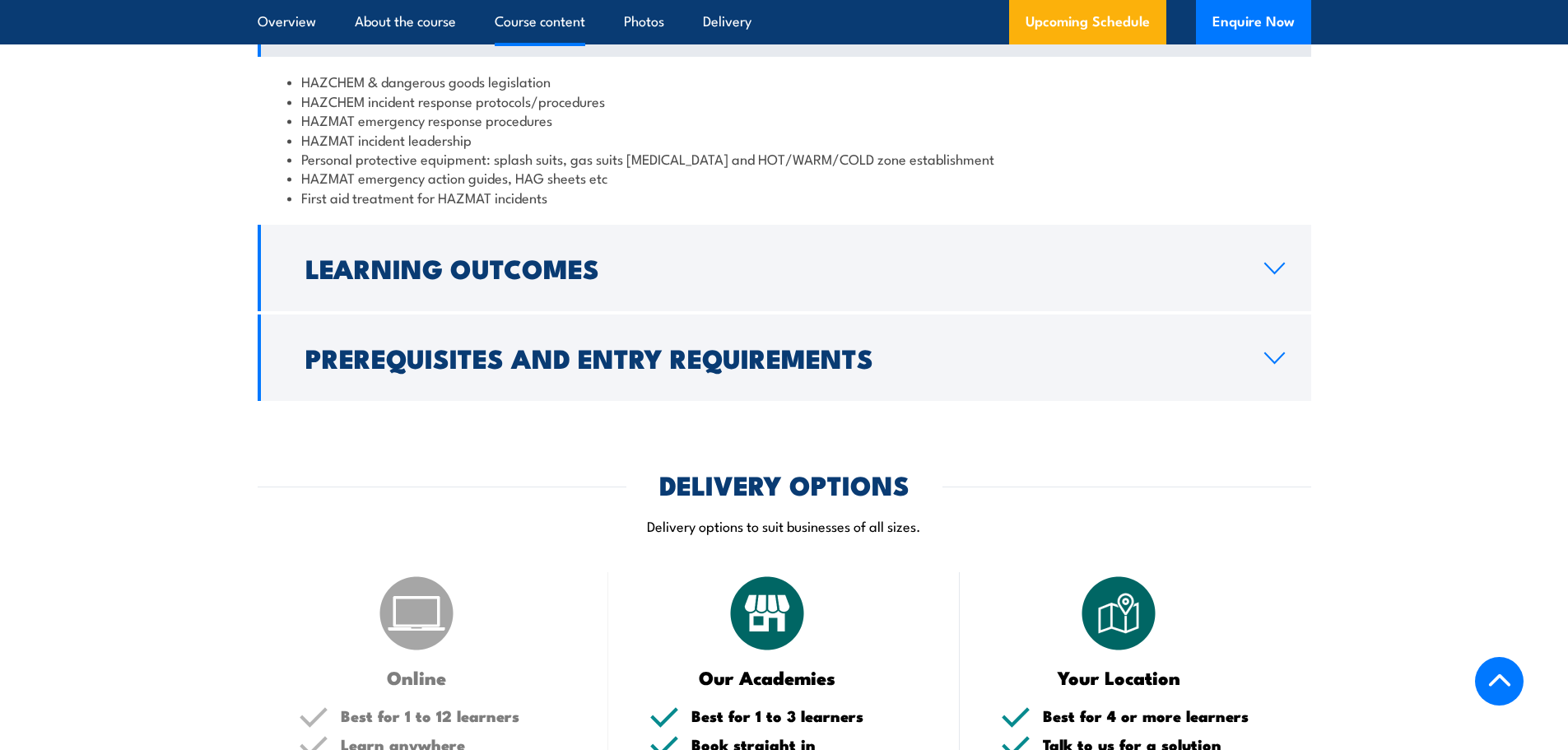
click at [676, 349] on h2 "Prerequisites and Entry Requirements" at bounding box center [771, 357] width 932 height 23
